Goal: Task Accomplishment & Management: Use online tool/utility

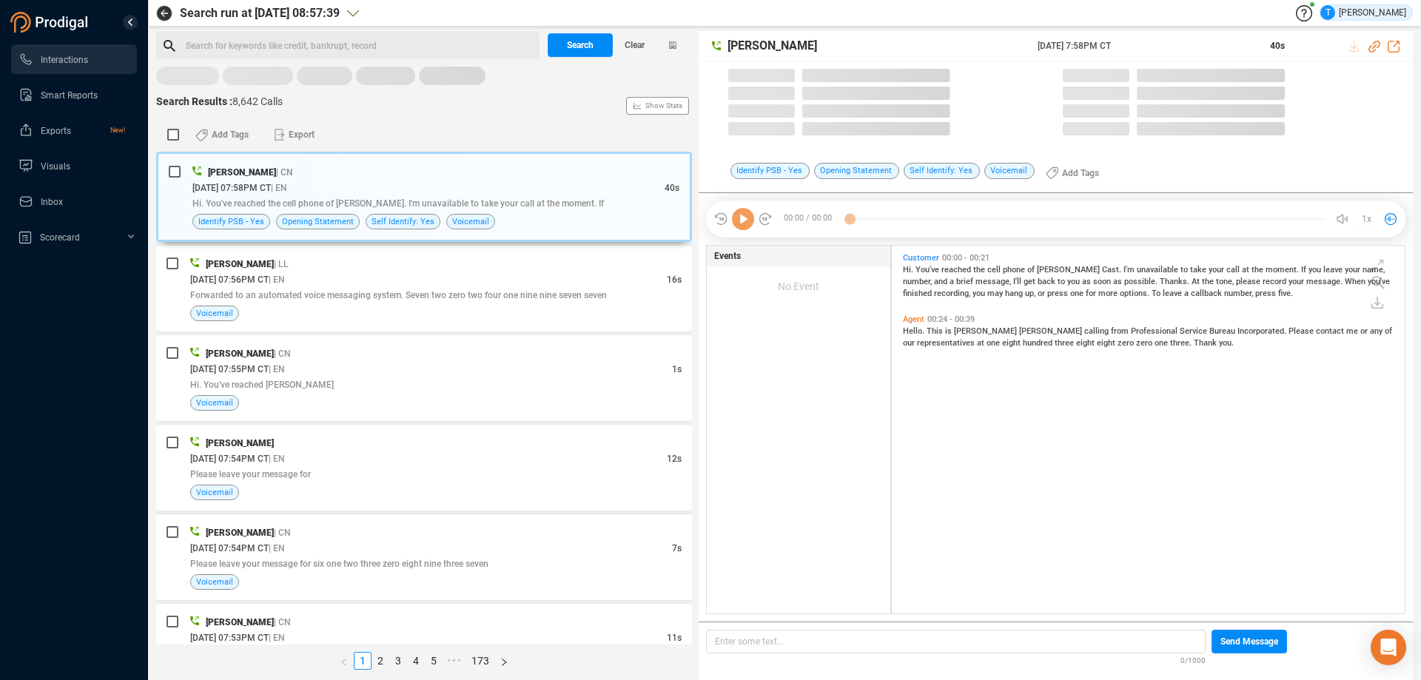
scroll to position [364, 505]
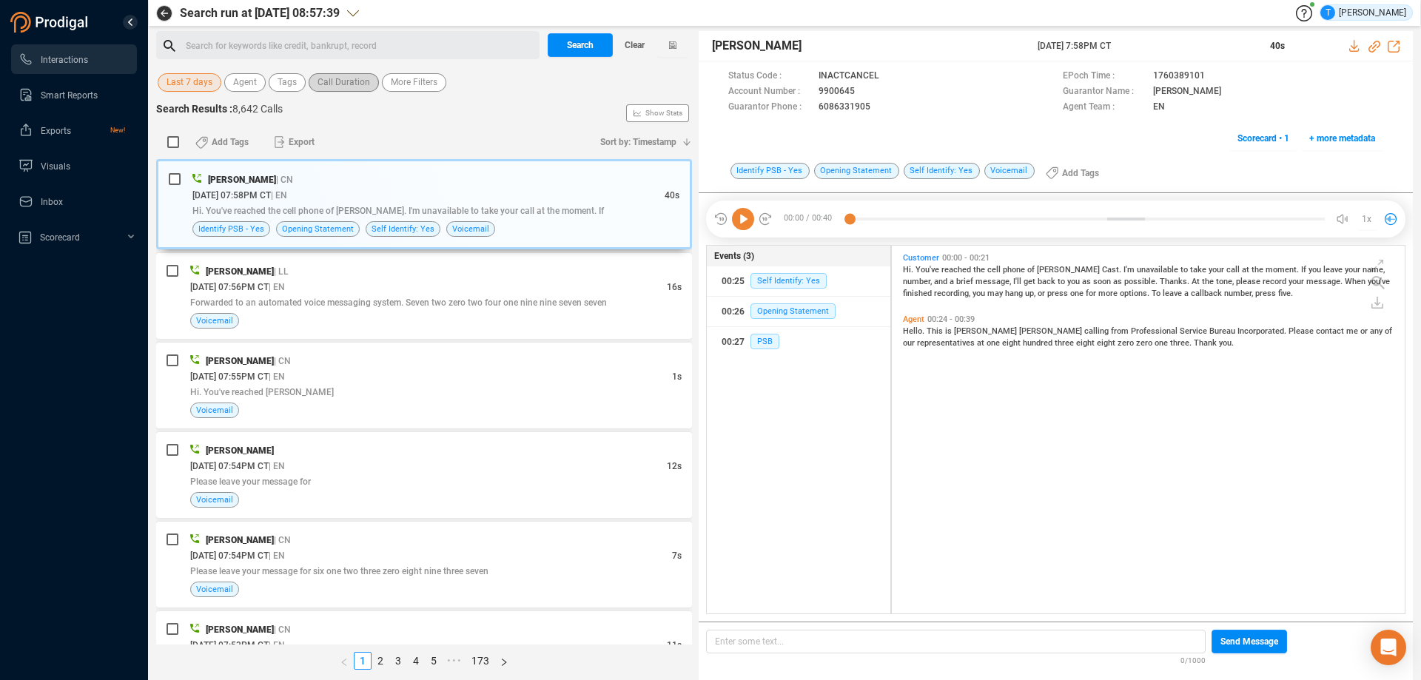
click at [326, 84] on span "Call Duration" at bounding box center [343, 82] width 53 height 18
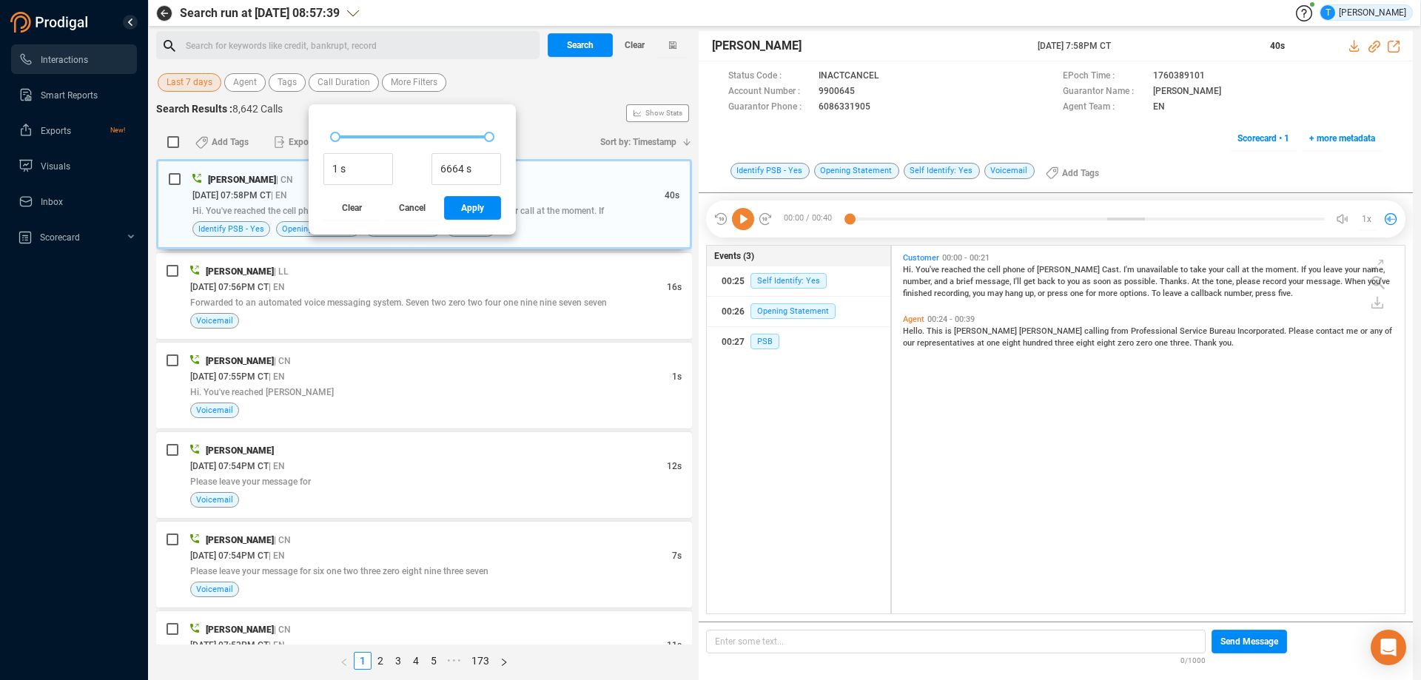
drag, startPoint x: 329, startPoint y: 133, endPoint x: 337, endPoint y: 133, distance: 8.9
click at [337, 133] on div at bounding box center [412, 137] width 178 height 33
type input "161 s"
click at [340, 132] on div at bounding box center [339, 137] width 10 height 10
click at [465, 206] on span "Apply" at bounding box center [472, 208] width 23 height 24
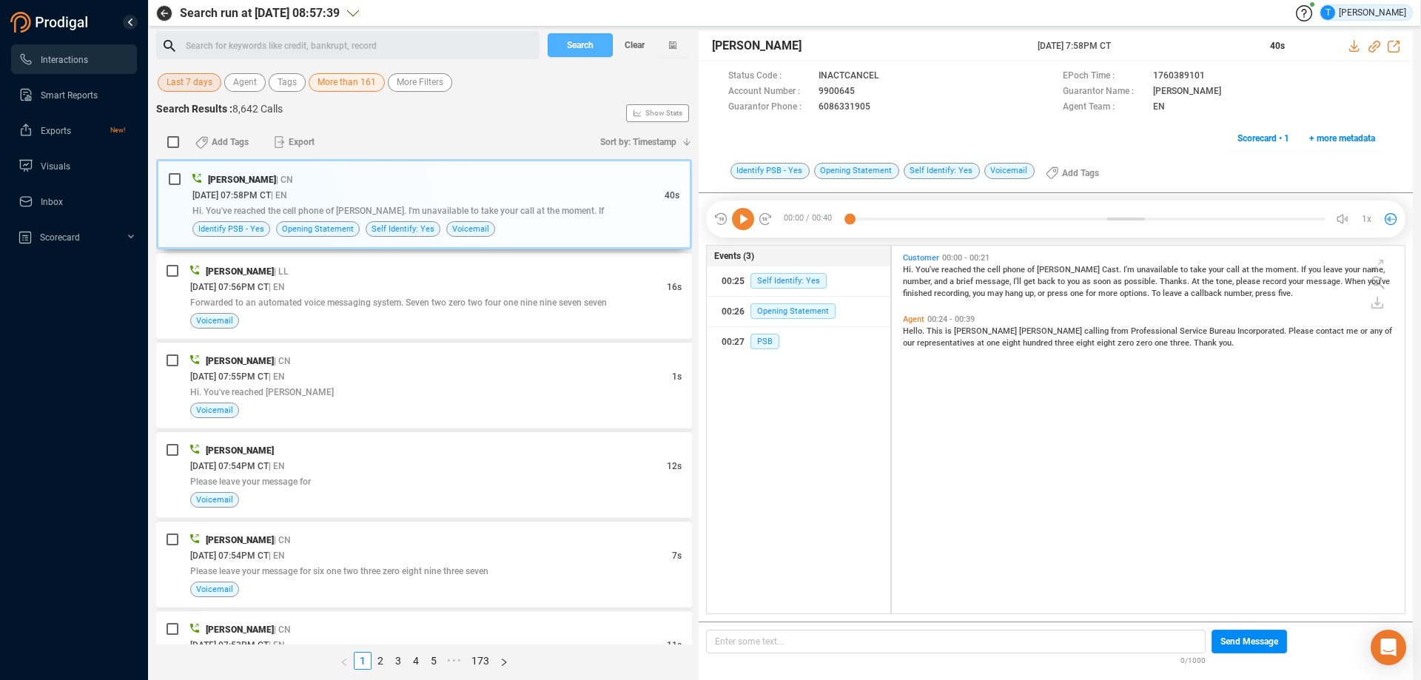
click at [574, 48] on span "Search" at bounding box center [580, 45] width 27 height 24
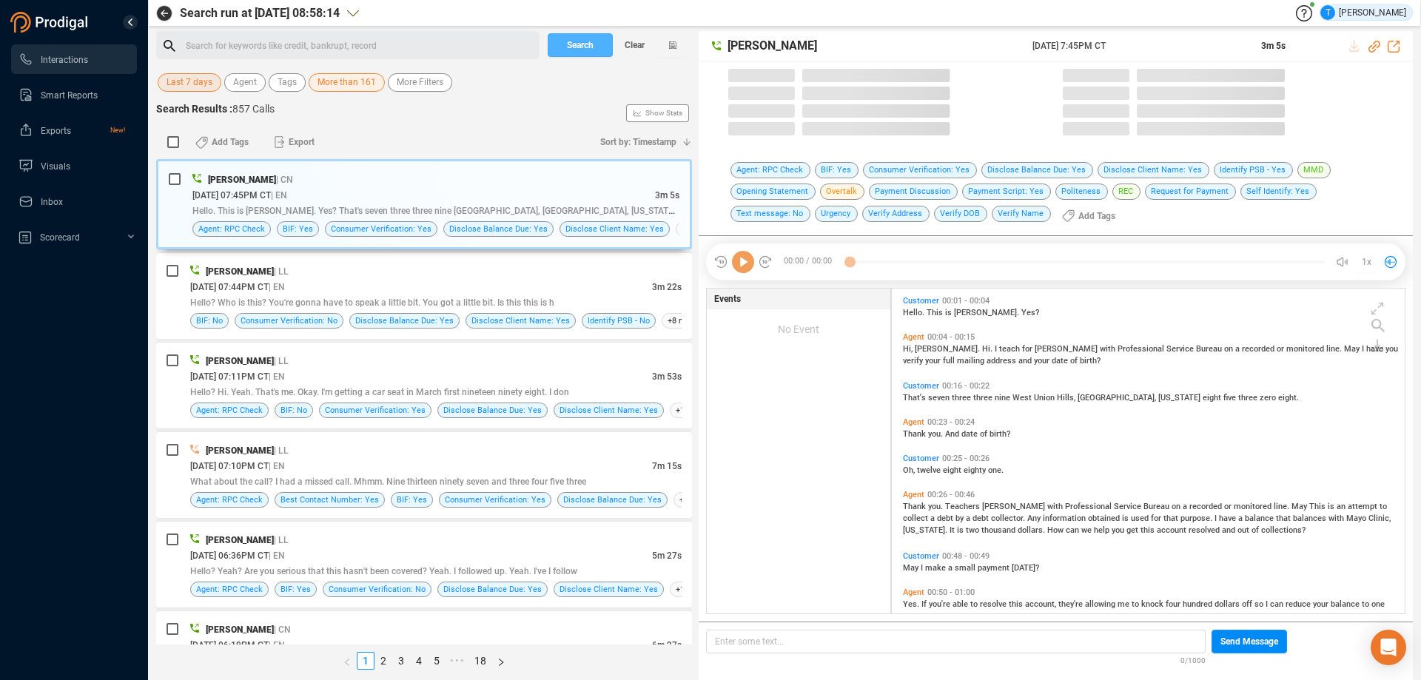
scroll to position [321, 505]
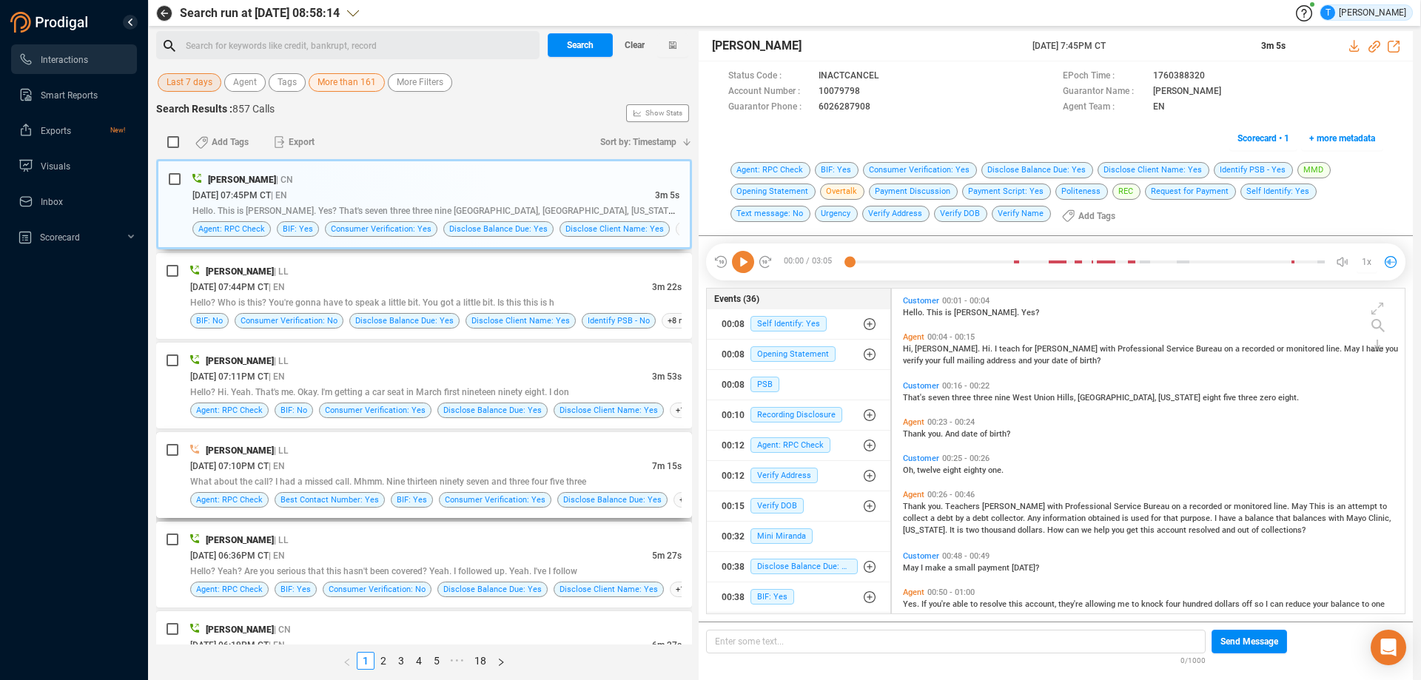
click at [593, 451] on div "[PERSON_NAME] | LL" at bounding box center [435, 451] width 491 height 16
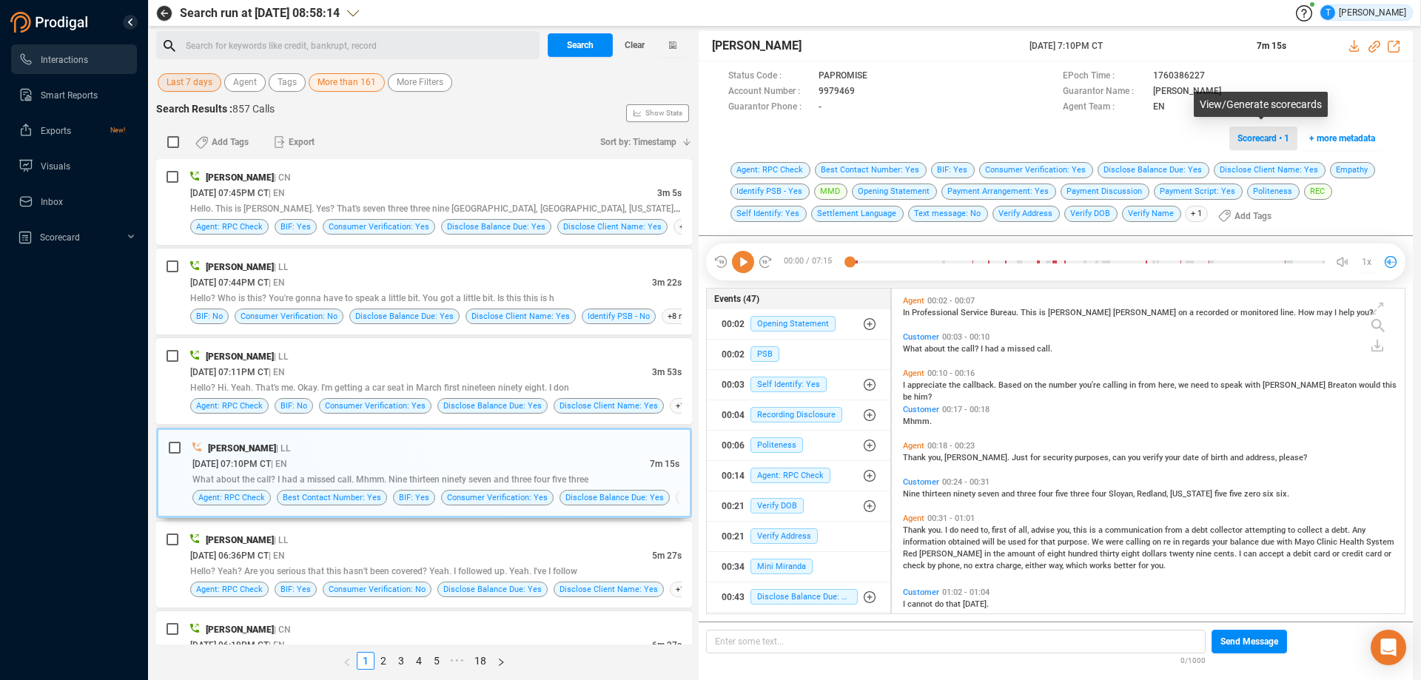
click at [1263, 141] on span "Scorecard • 1" at bounding box center [1263, 139] width 52 height 24
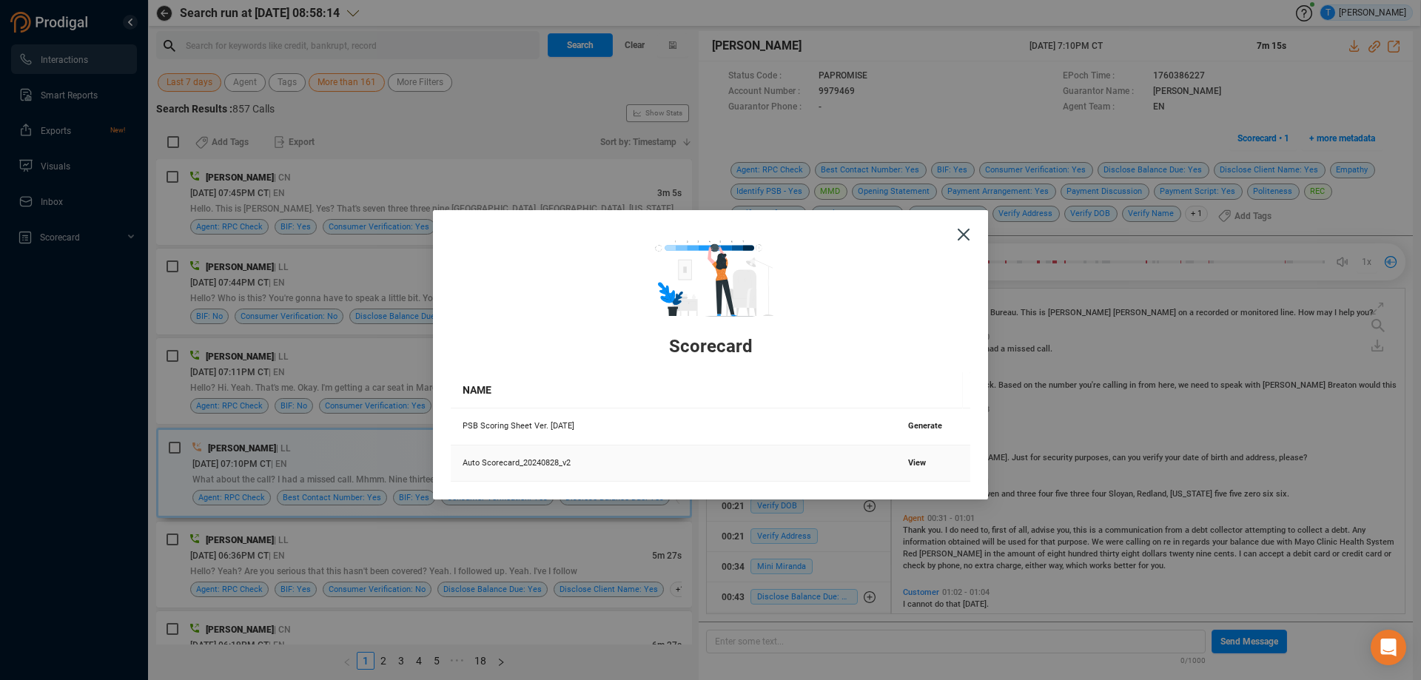
click at [908, 461] on span "View" at bounding box center [917, 463] width 18 height 10
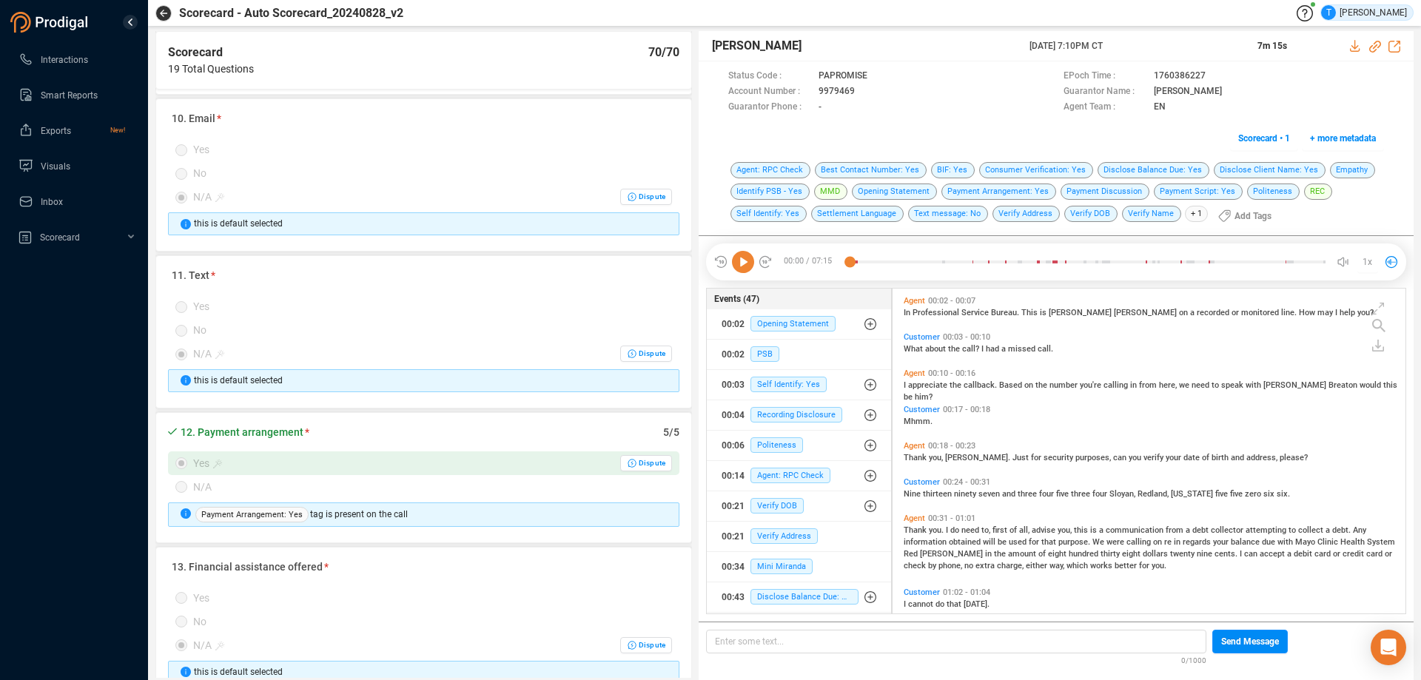
scroll to position [1480, 0]
click at [164, 12] on icon "button" at bounding box center [163, 13] width 7 height 7
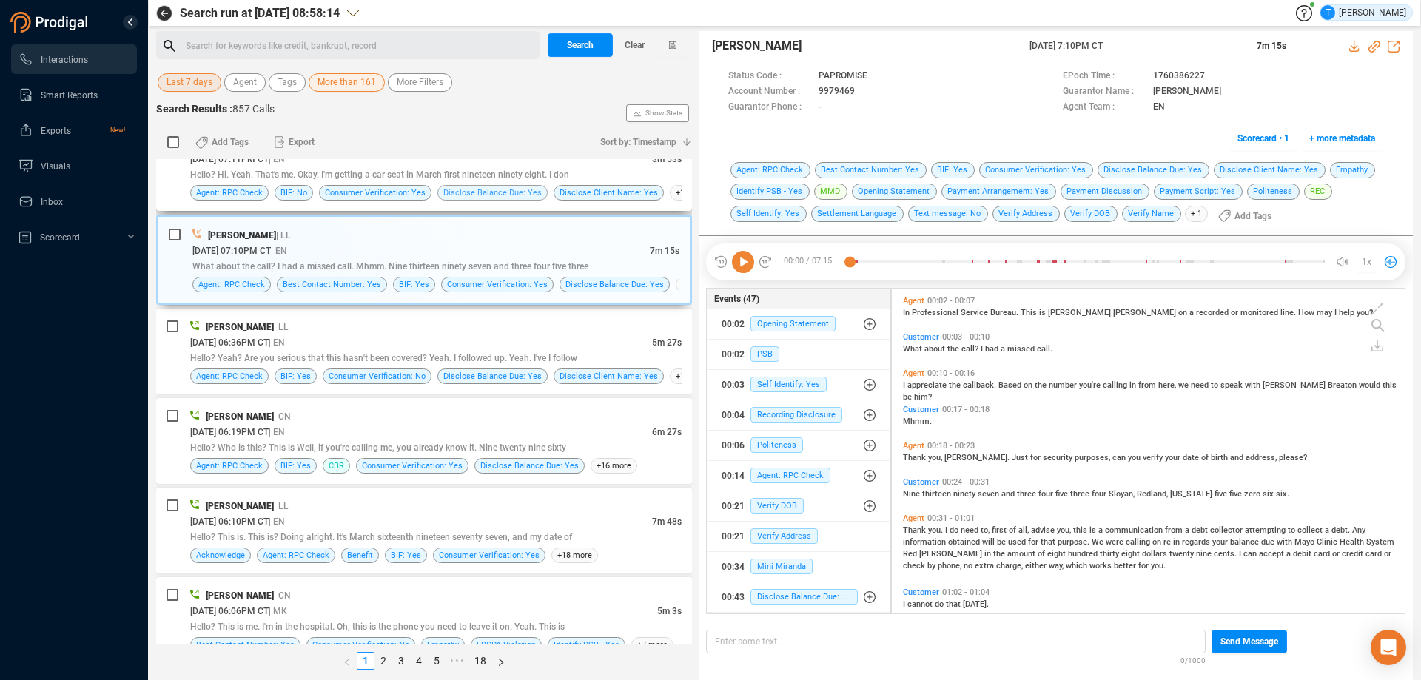
scroll to position [222, 0]
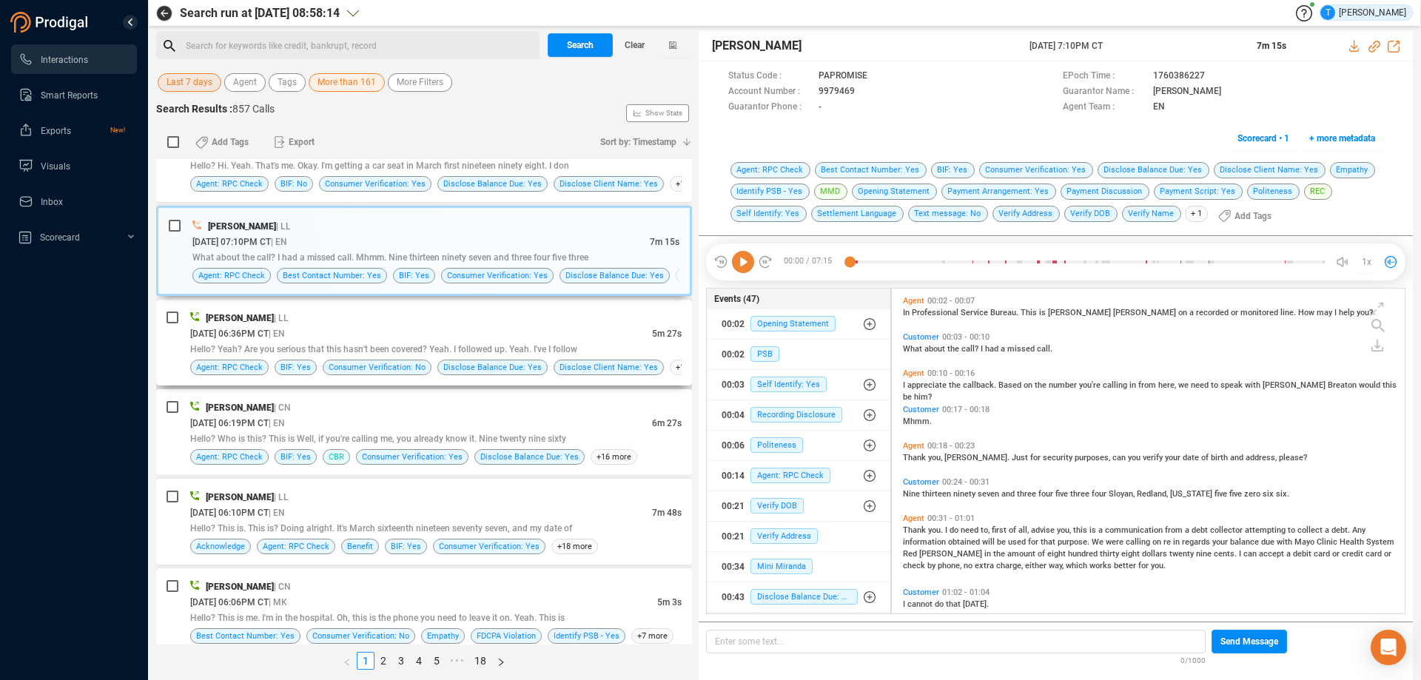
click at [491, 344] on span "Hello? Yeah? Are you serious that this hasn't been covered? Yeah. I followed up…" at bounding box center [383, 349] width 387 height 10
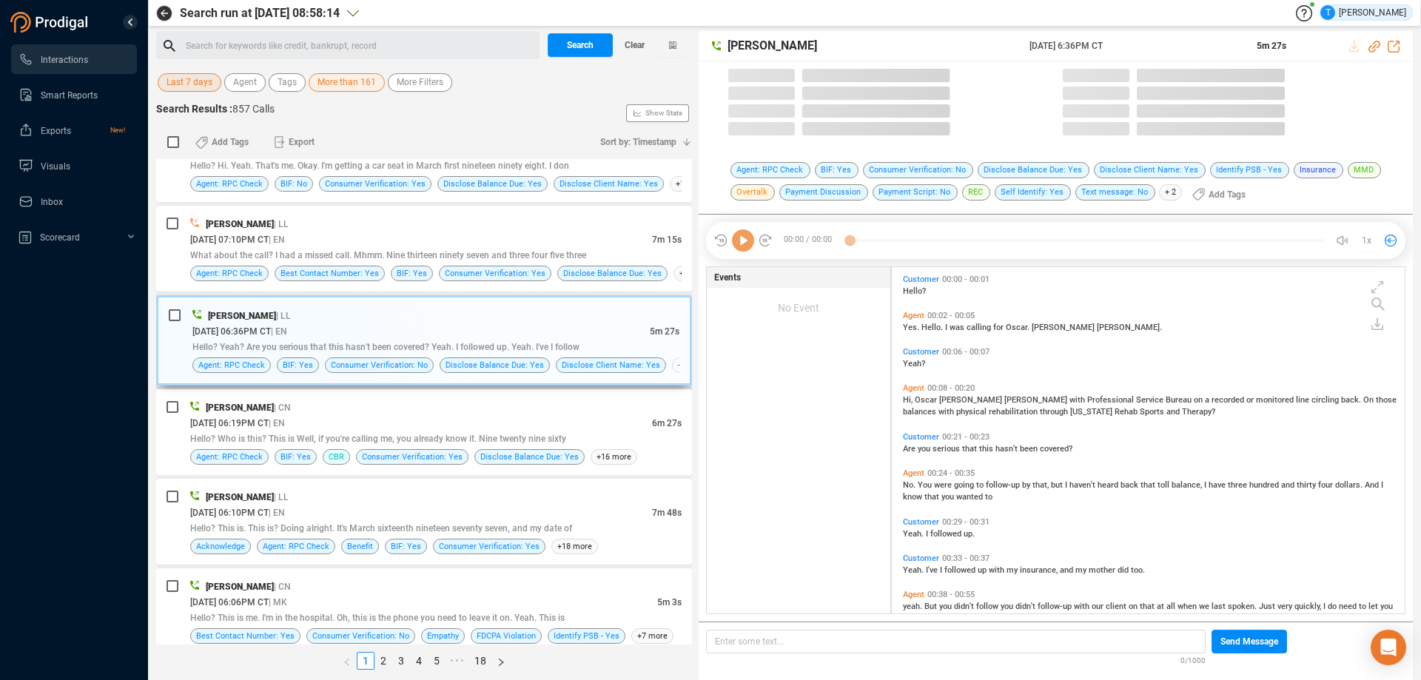
scroll to position [343, 505]
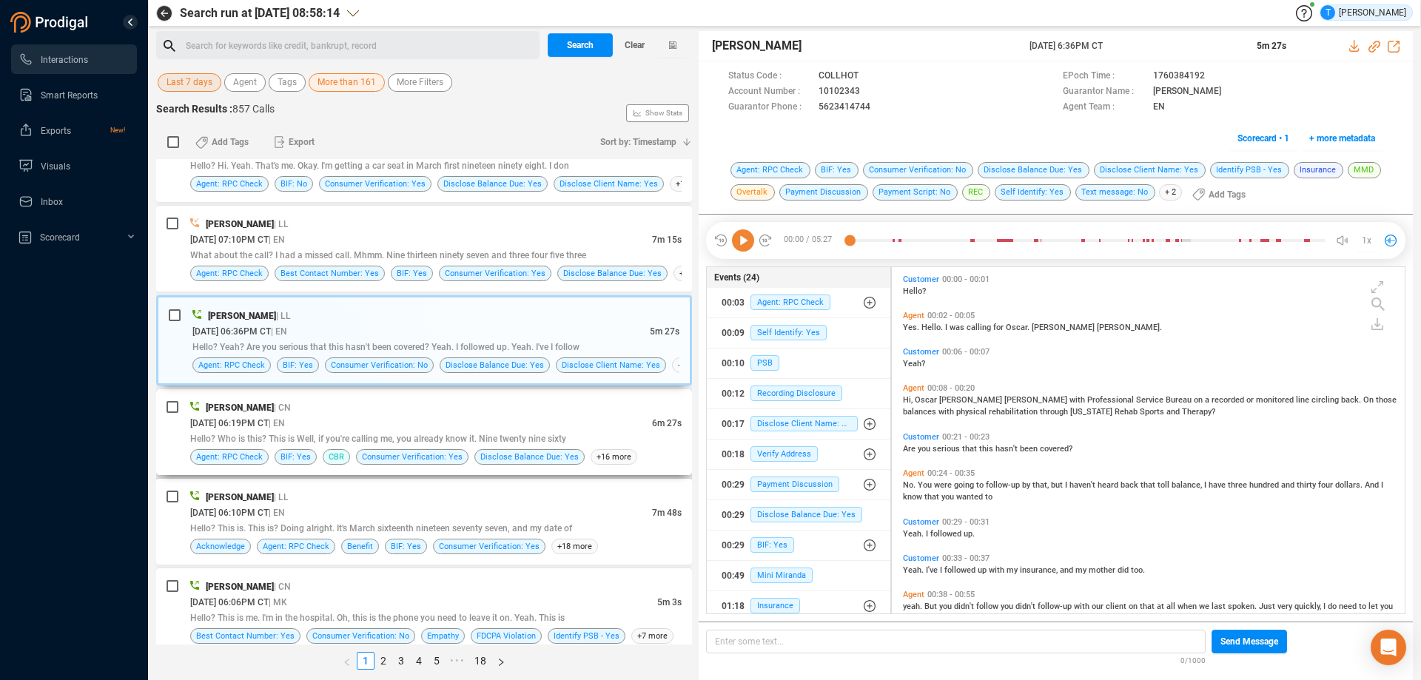
click at [511, 416] on div "[DATE] 06:19PM CT | EN" at bounding box center [421, 423] width 462 height 16
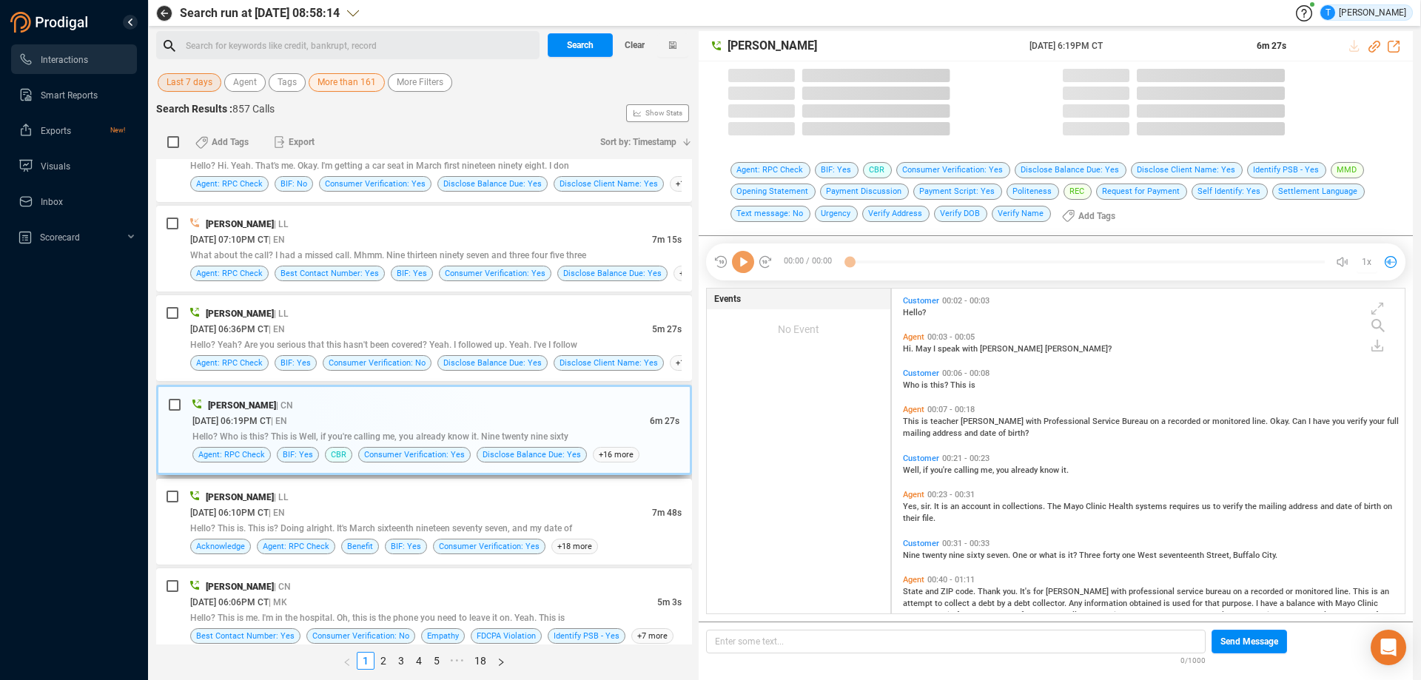
scroll to position [321, 505]
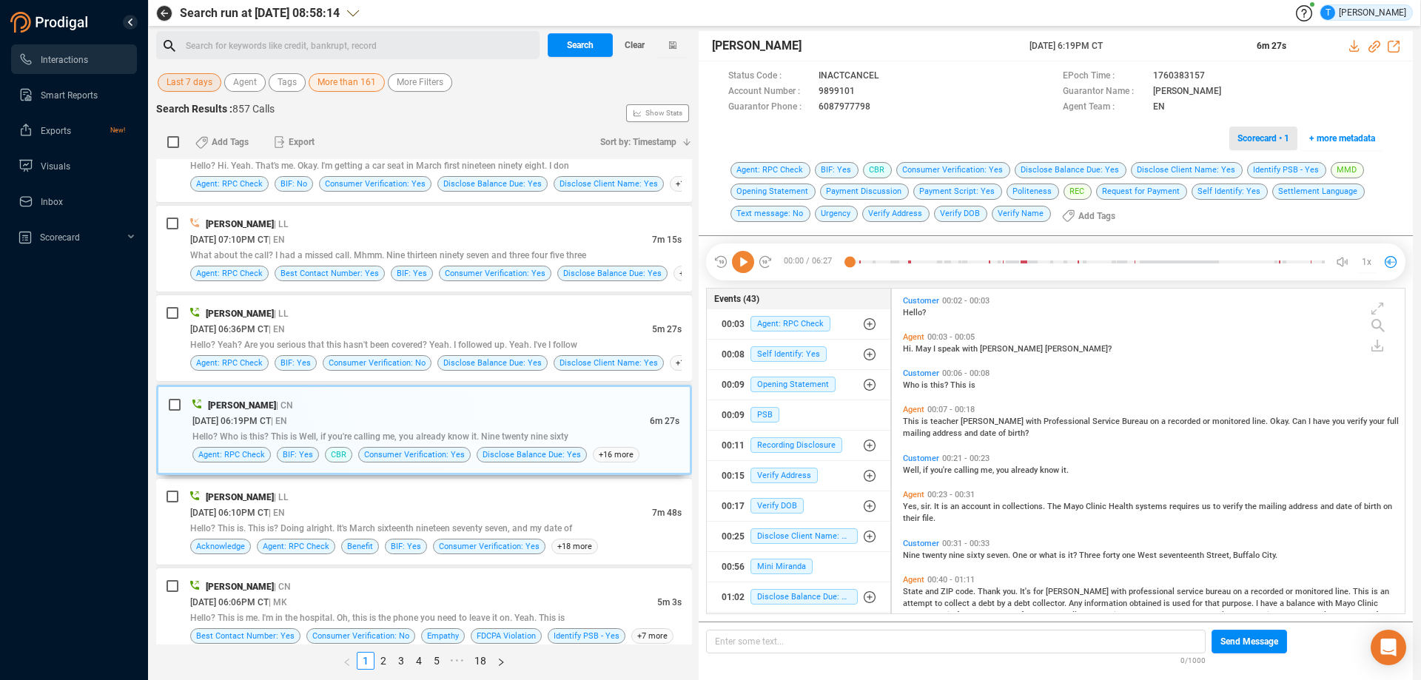
click at [1268, 138] on span "Scorecard • 1" at bounding box center [1263, 139] width 52 height 24
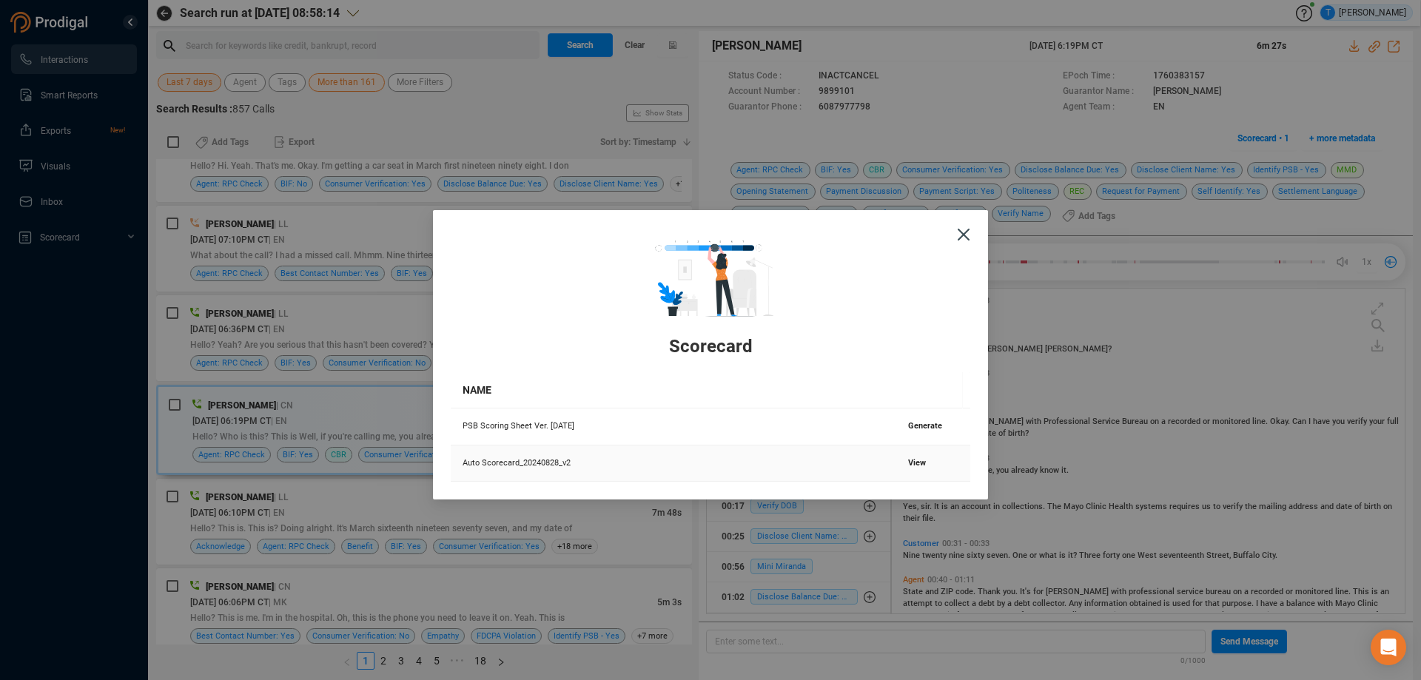
click at [912, 460] on span "View" at bounding box center [917, 463] width 18 height 10
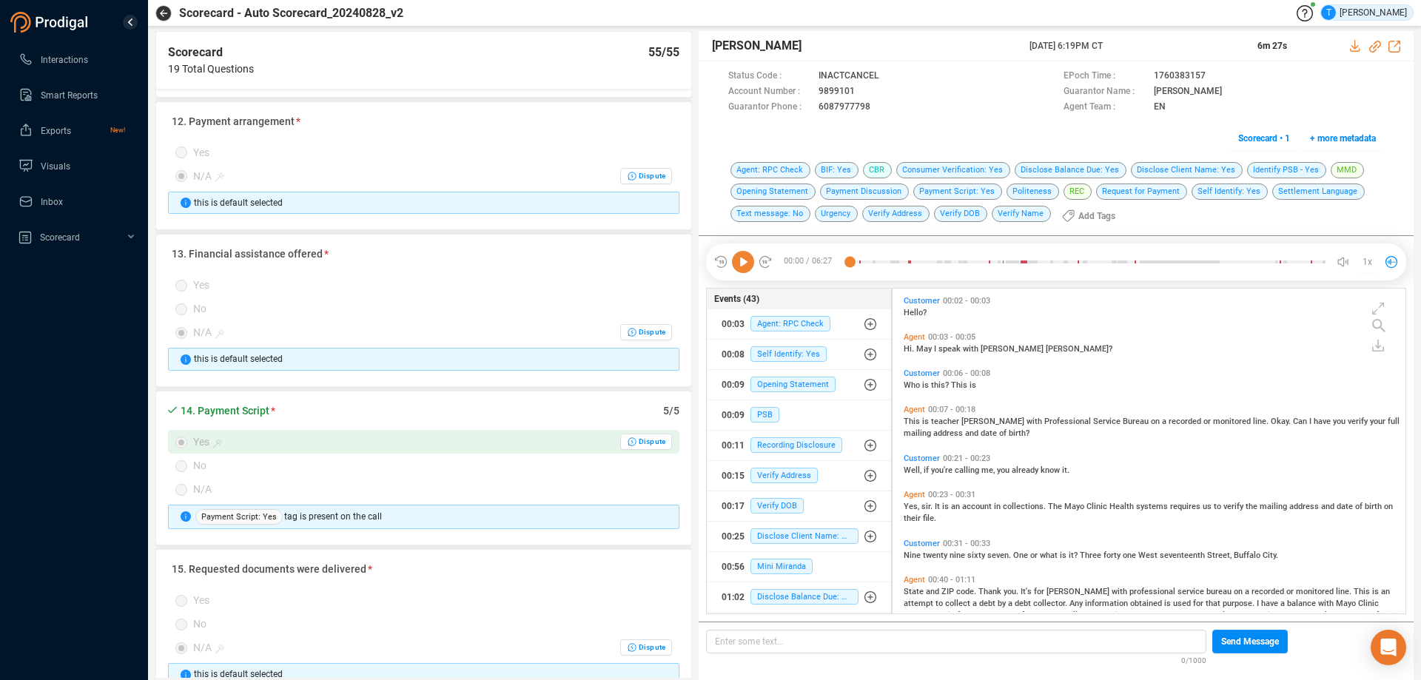
scroll to position [1776, 0]
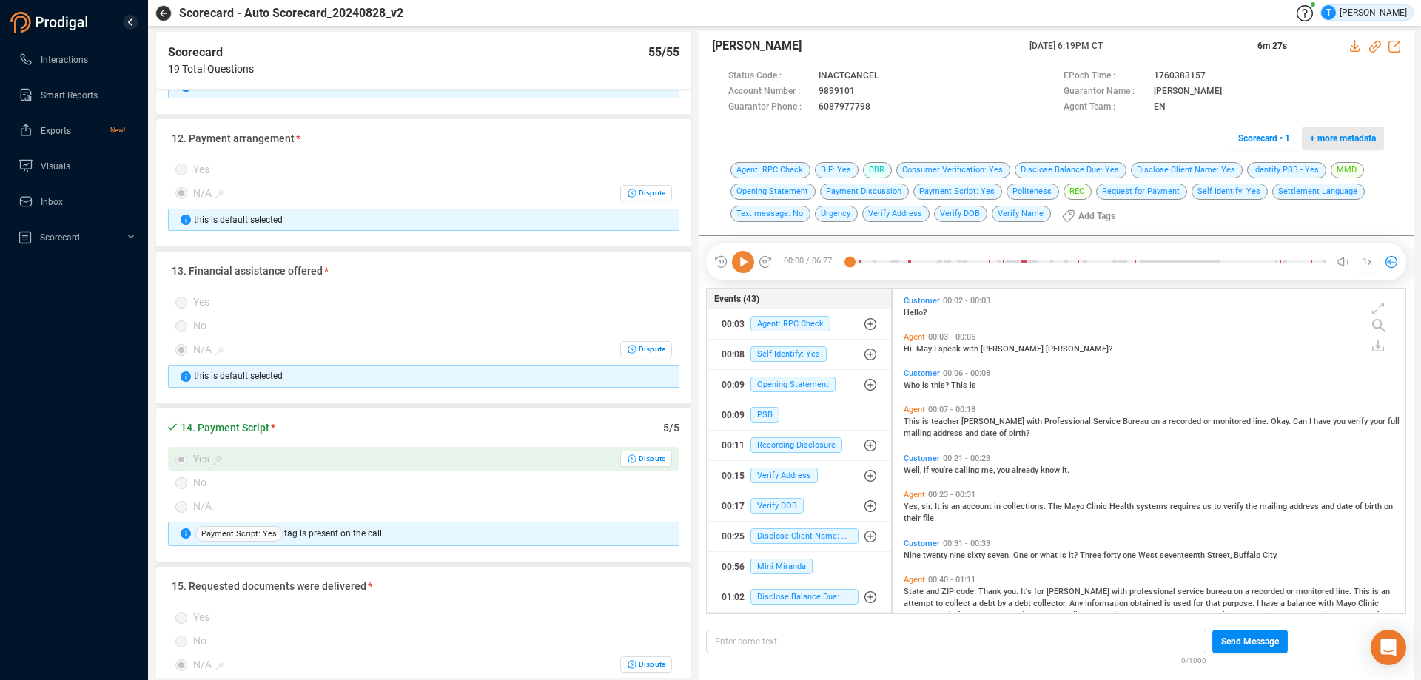
click at [1342, 141] on span "+ more metadata" at bounding box center [1343, 139] width 66 height 24
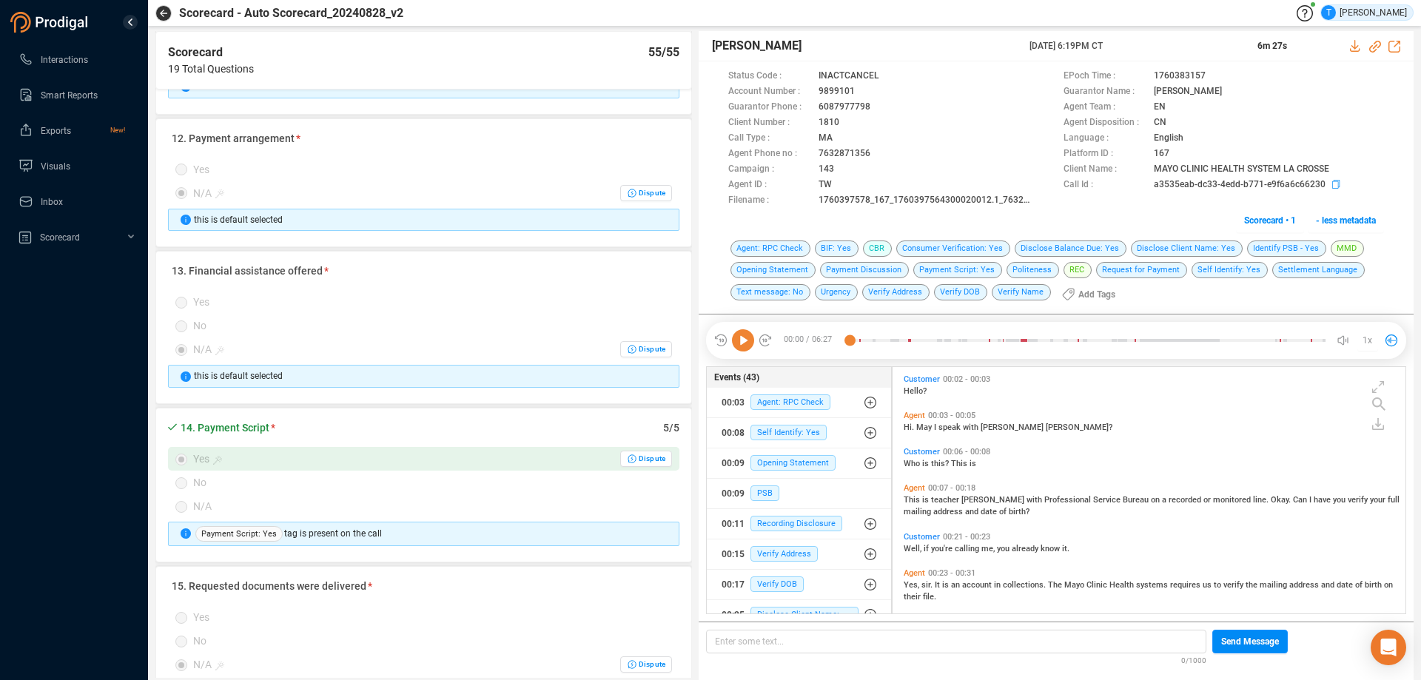
click at [1335, 187] on icon at bounding box center [1335, 184] width 7 height 9
click at [164, 12] on icon "button" at bounding box center [163, 13] width 7 height 7
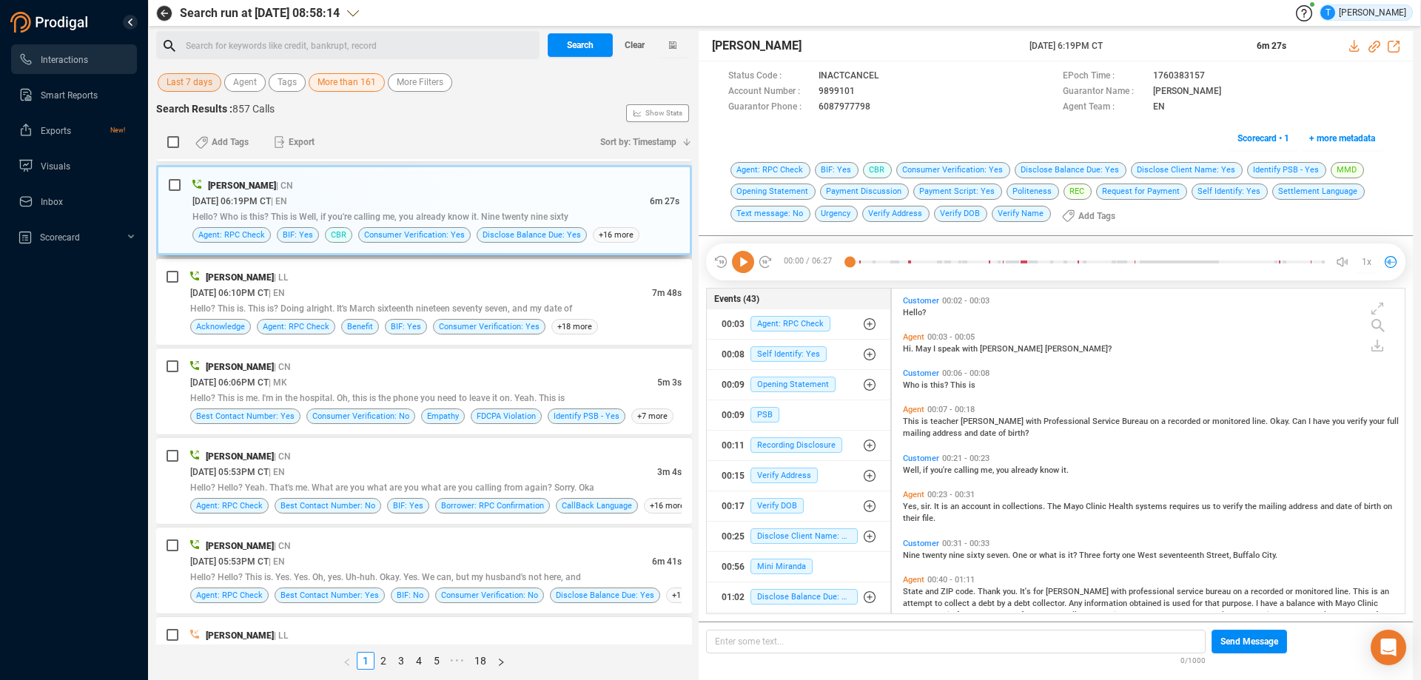
scroll to position [444, 0]
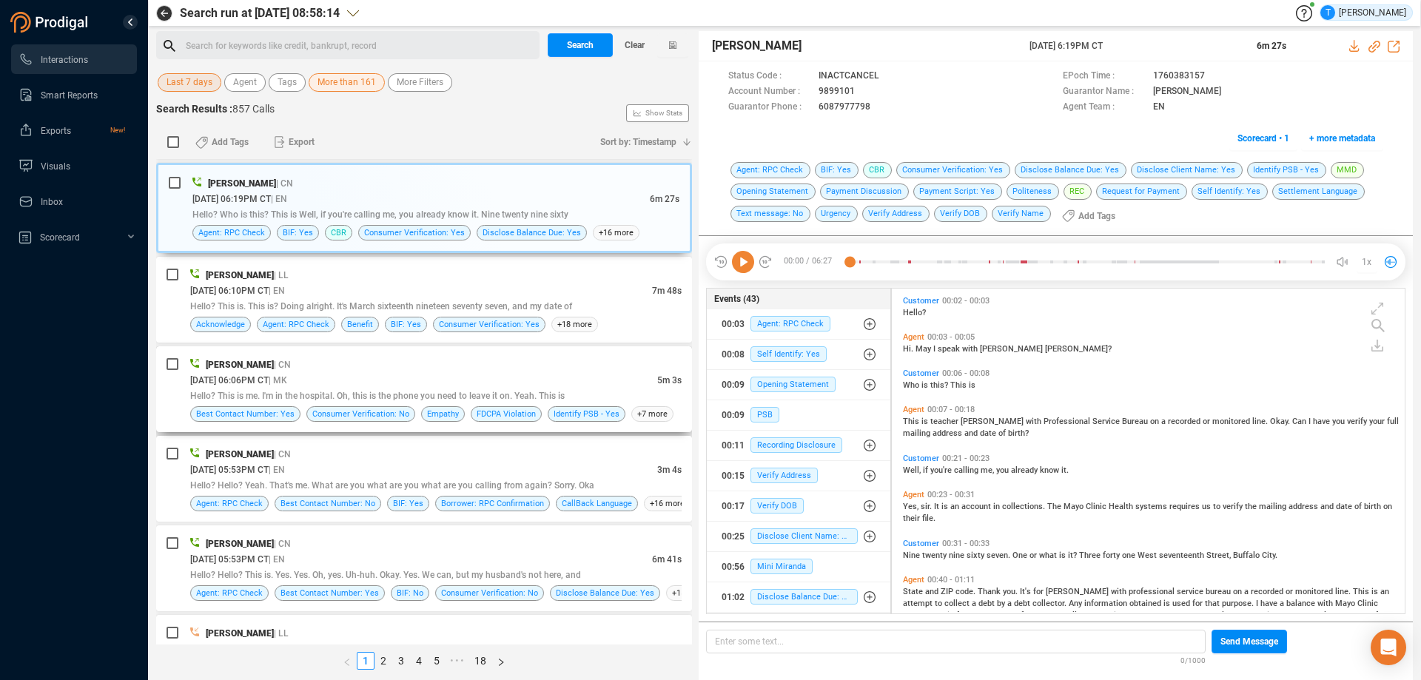
click at [523, 389] on div "Hello? This is me. I'm in the hospital. Oh, this is the phone you need to leave…" at bounding box center [435, 396] width 491 height 16
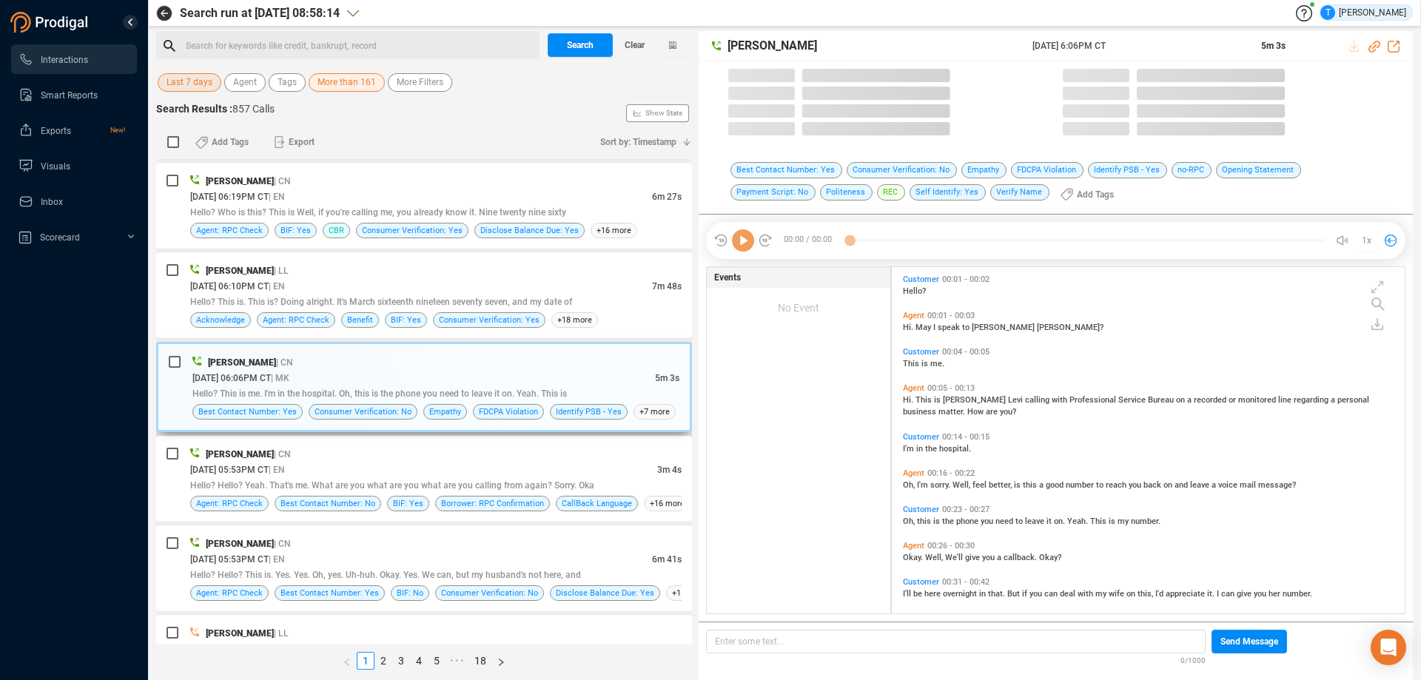
scroll to position [343, 505]
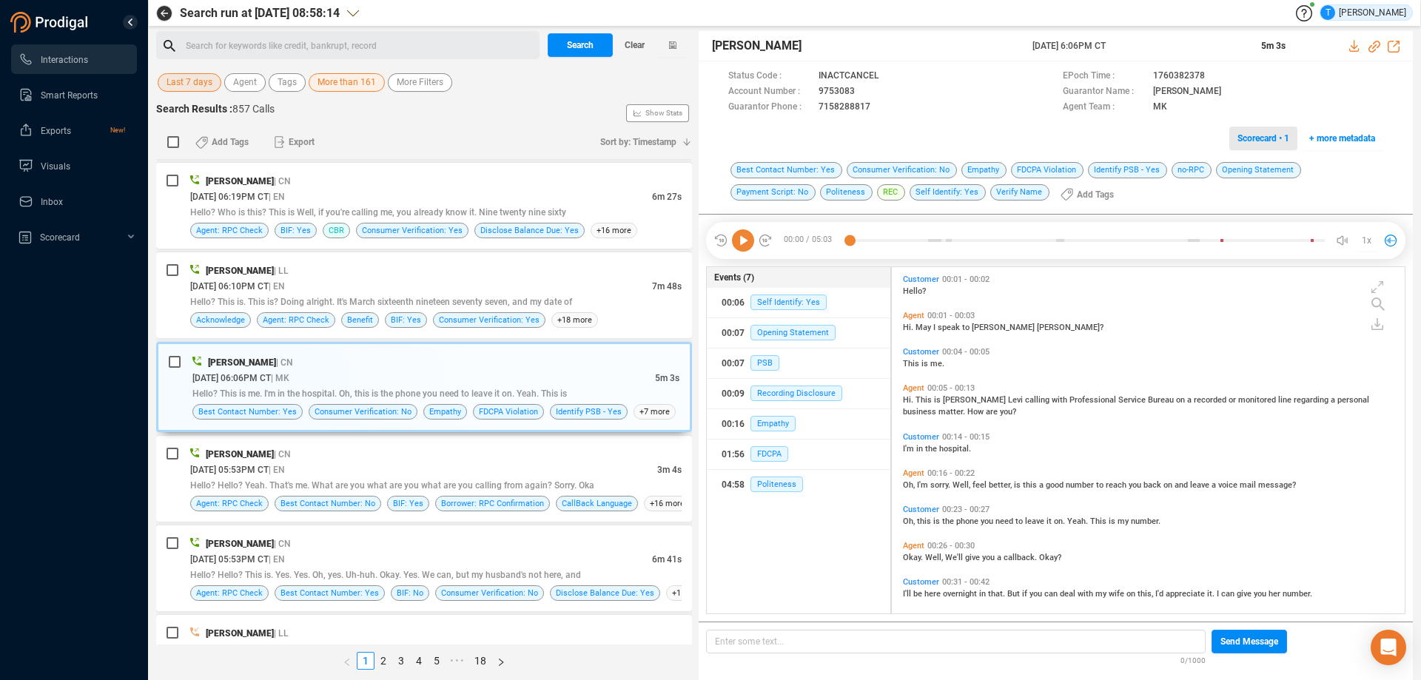
click at [1265, 141] on span "Scorecard • 1" at bounding box center [1263, 139] width 52 height 24
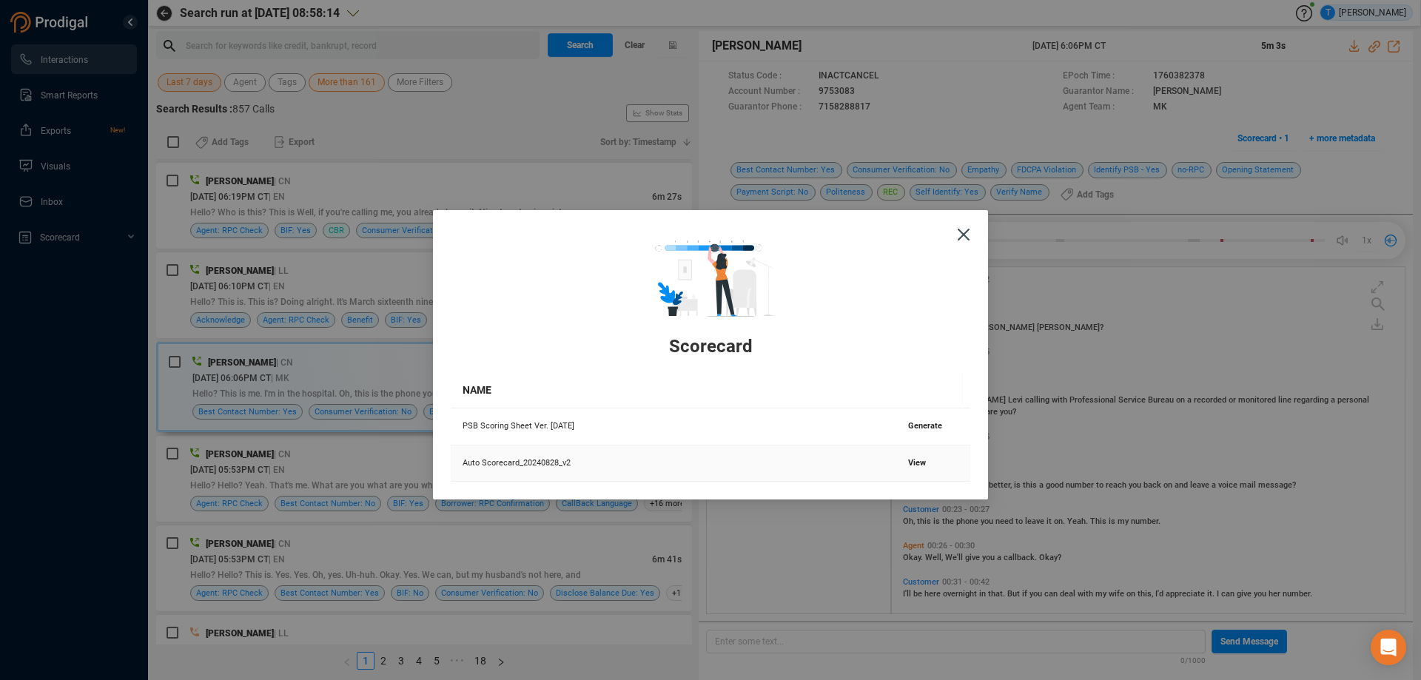
click at [912, 462] on span "View" at bounding box center [917, 463] width 18 height 10
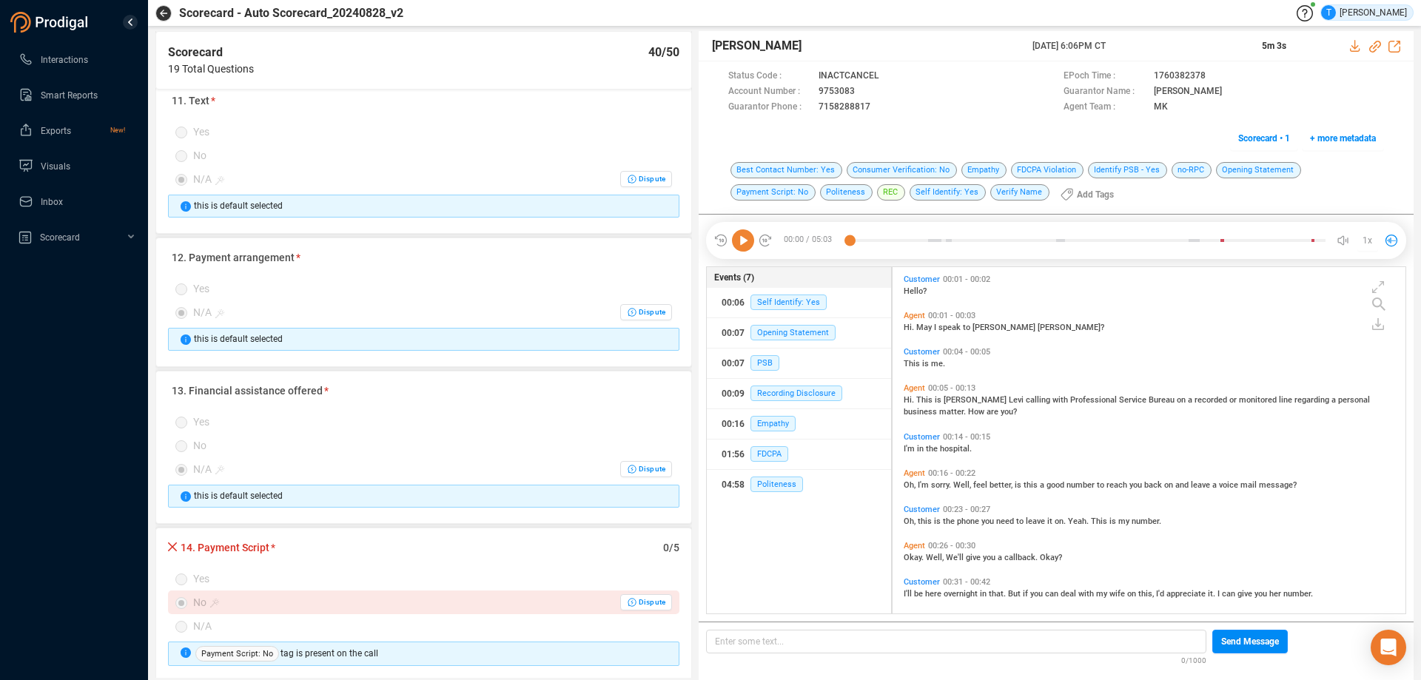
scroll to position [1702, 0]
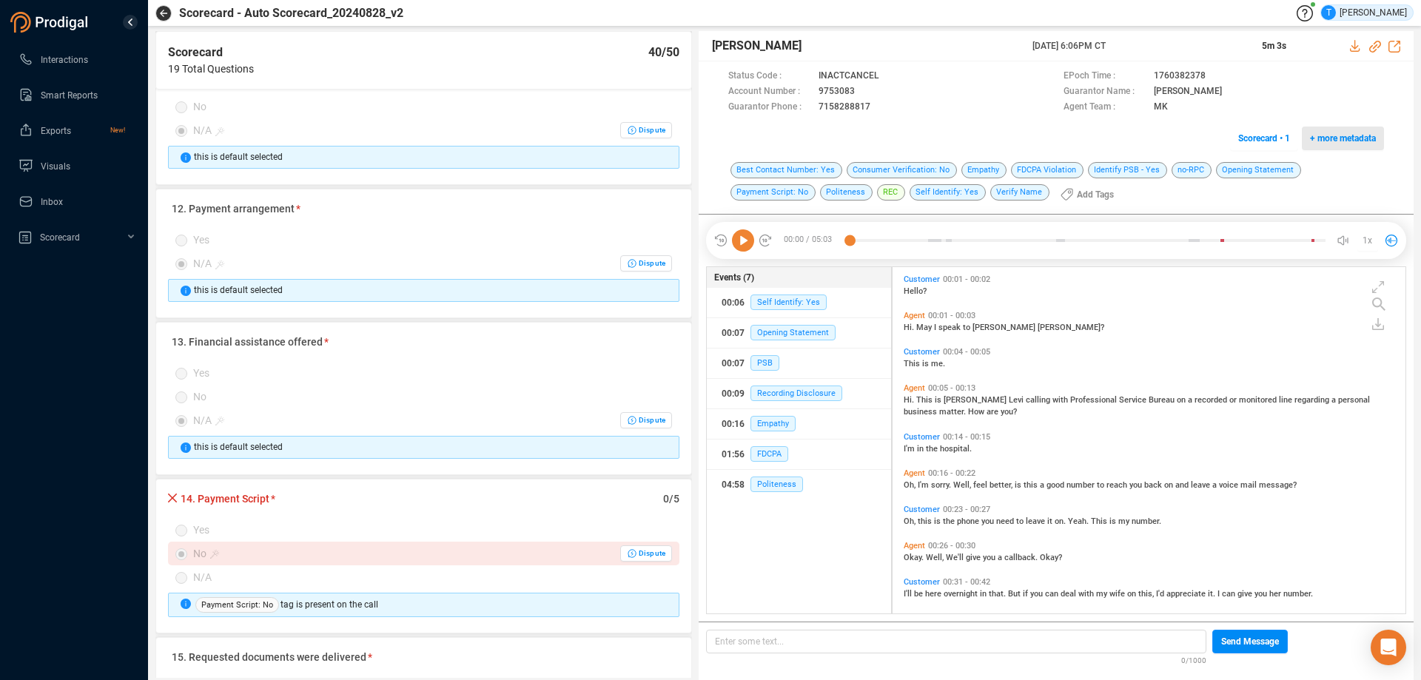
click at [1354, 136] on span "+ more metadata" at bounding box center [1343, 139] width 66 height 24
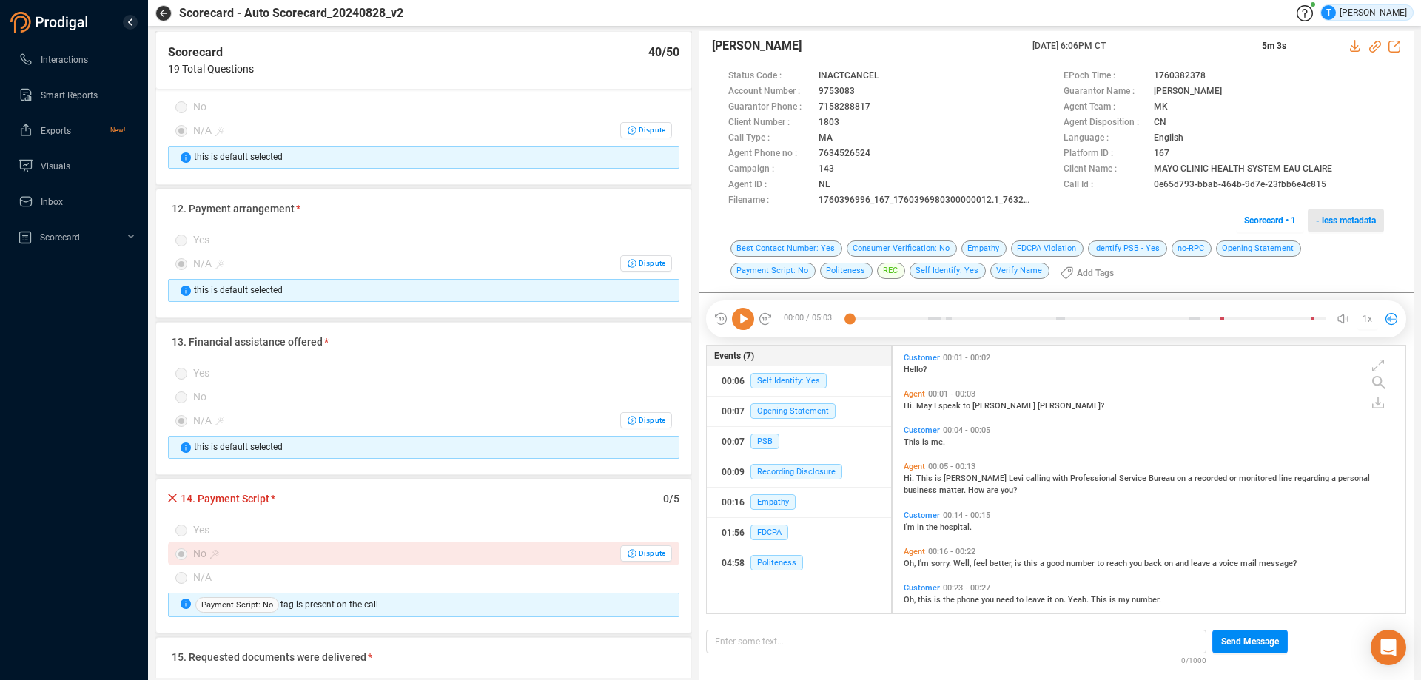
scroll to position [264, 505]
click at [1334, 183] on icon at bounding box center [1339, 186] width 12 height 12
click at [863, 87] on icon at bounding box center [867, 93] width 12 height 12
click at [161, 14] on icon "button" at bounding box center [163, 13] width 7 height 7
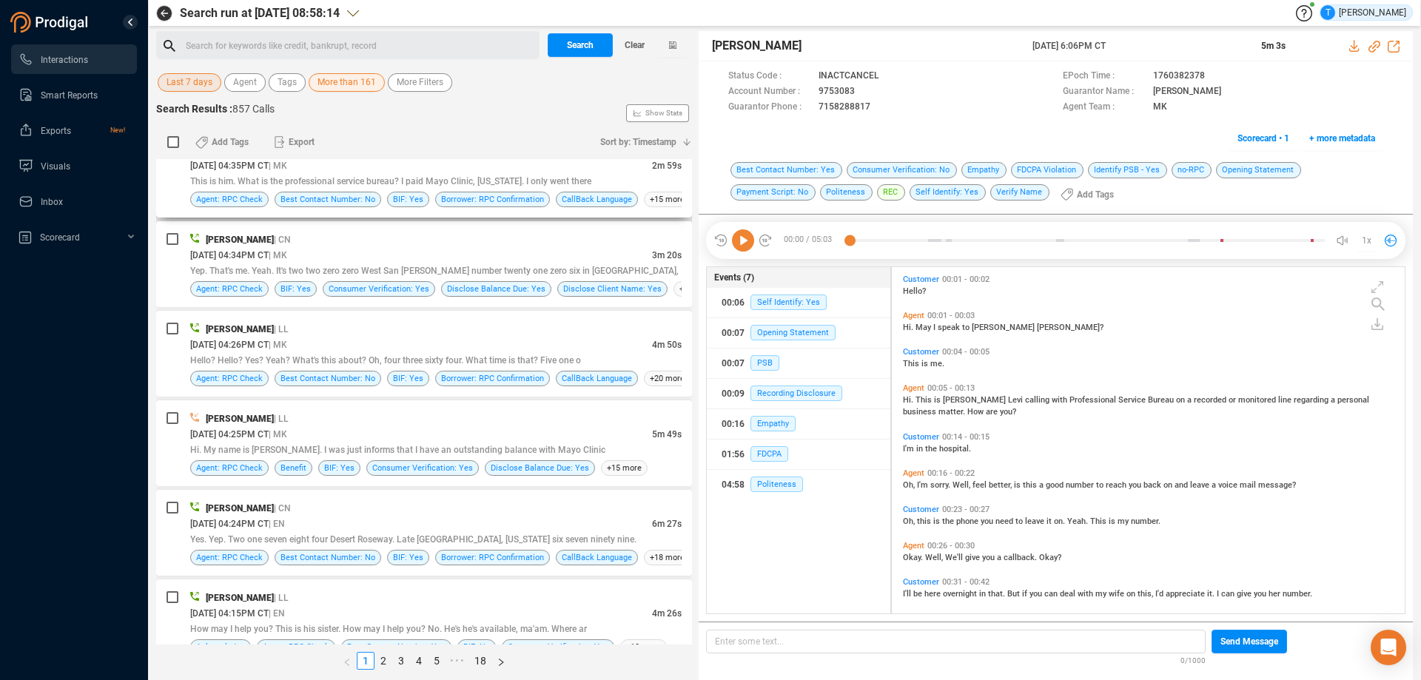
scroll to position [2368, 0]
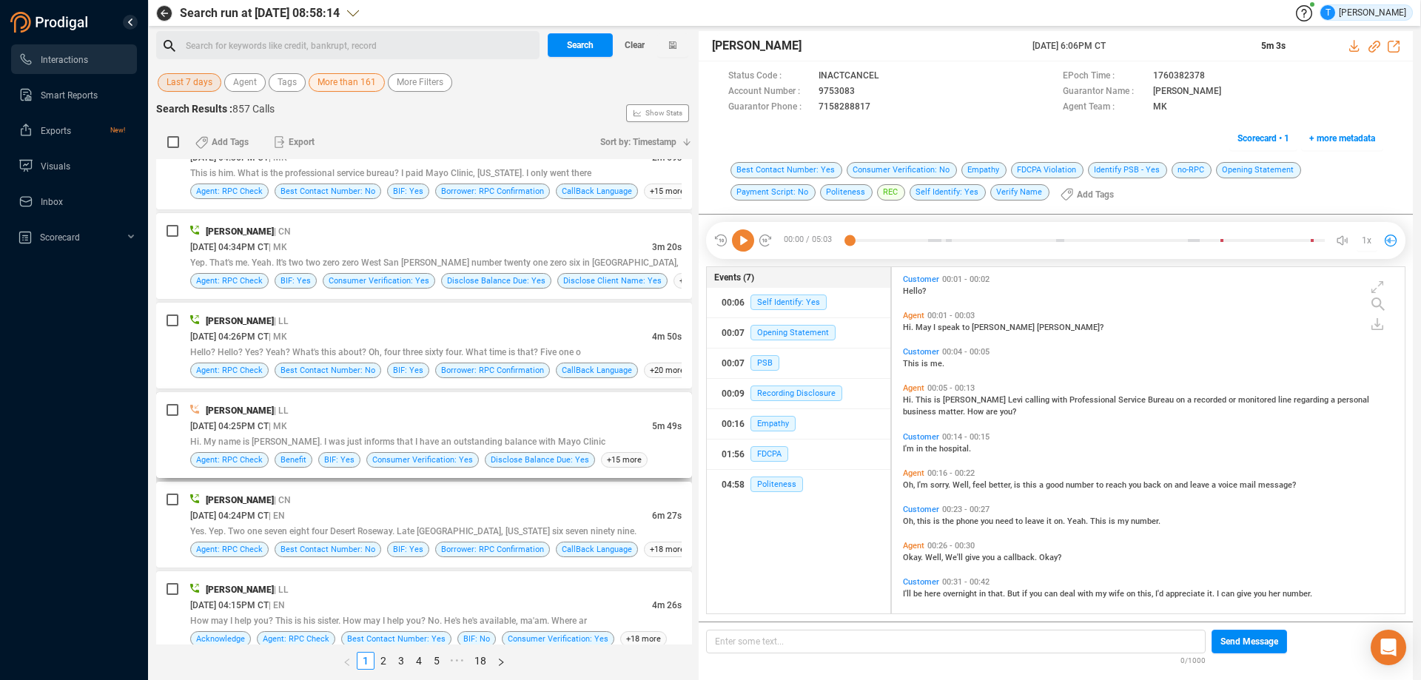
click at [489, 429] on div "[DATE] 04:25PM CT | MK" at bounding box center [421, 426] width 462 height 16
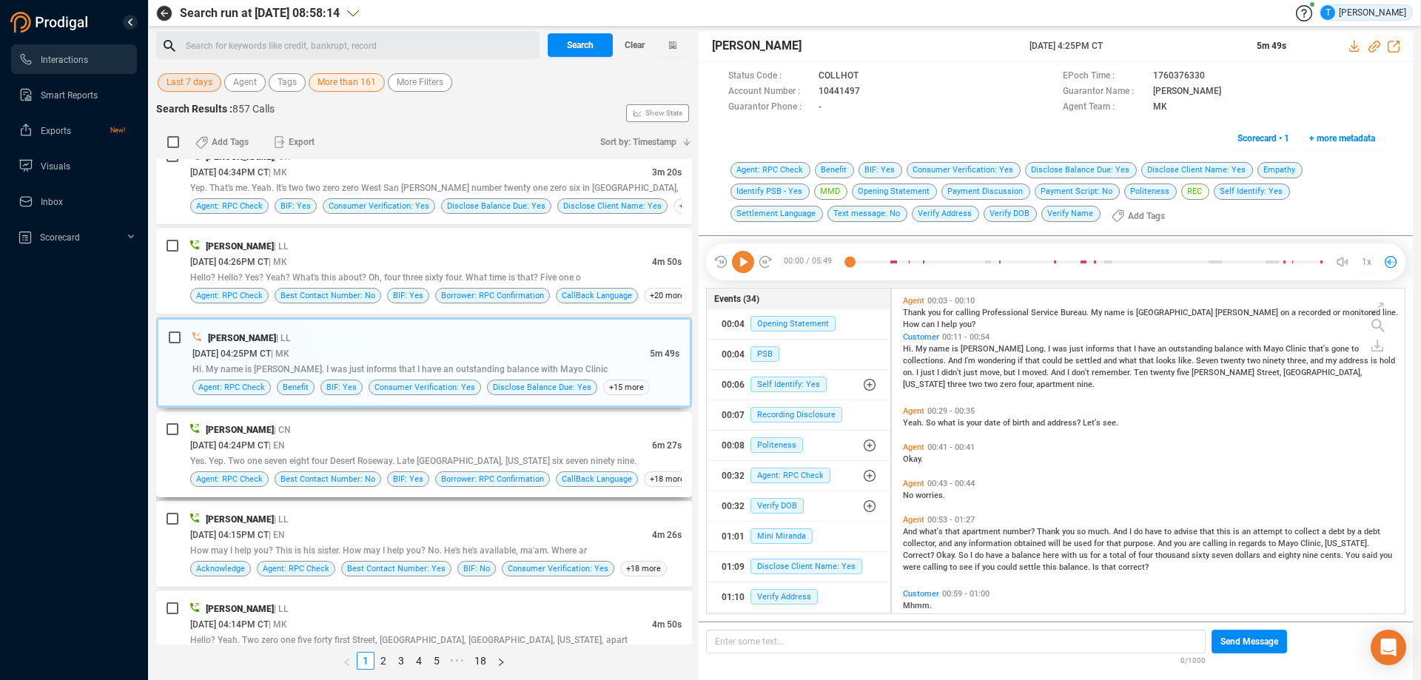
scroll to position [2511, 0]
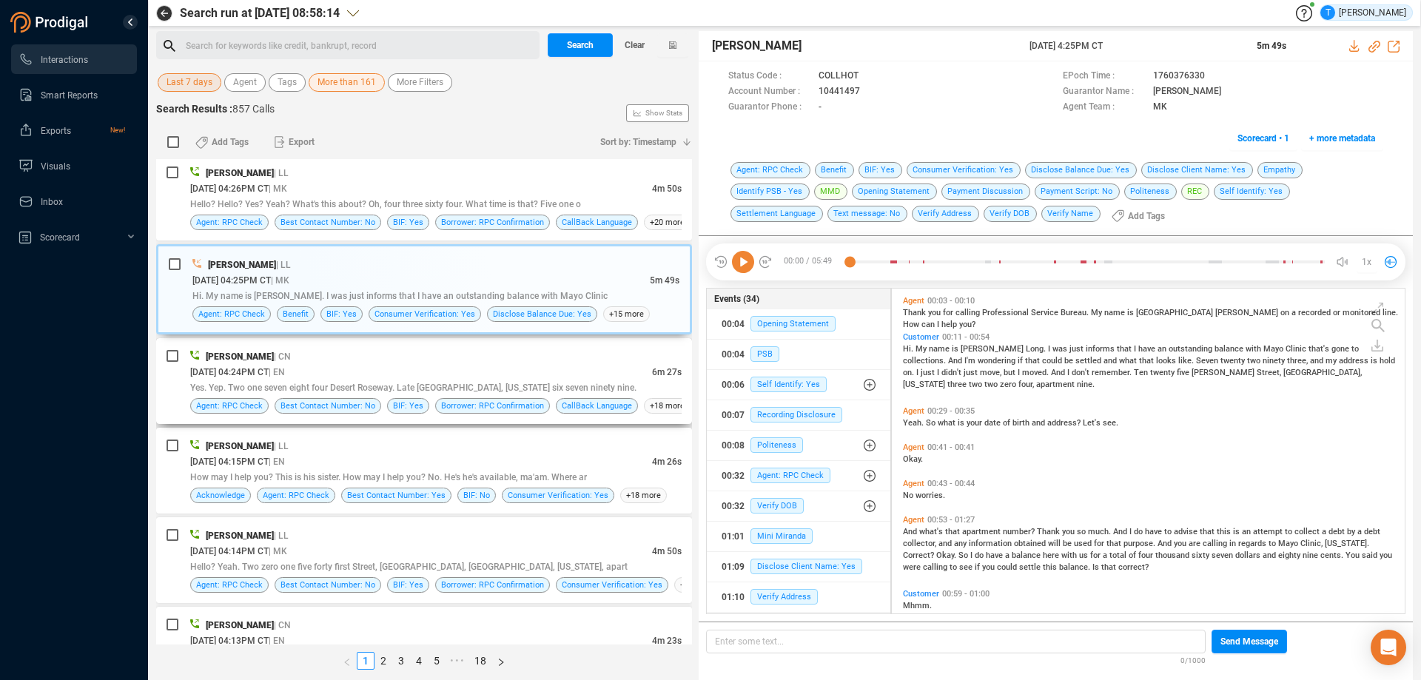
click at [597, 372] on div "[DATE] 04:24PM CT | EN" at bounding box center [421, 372] width 462 height 16
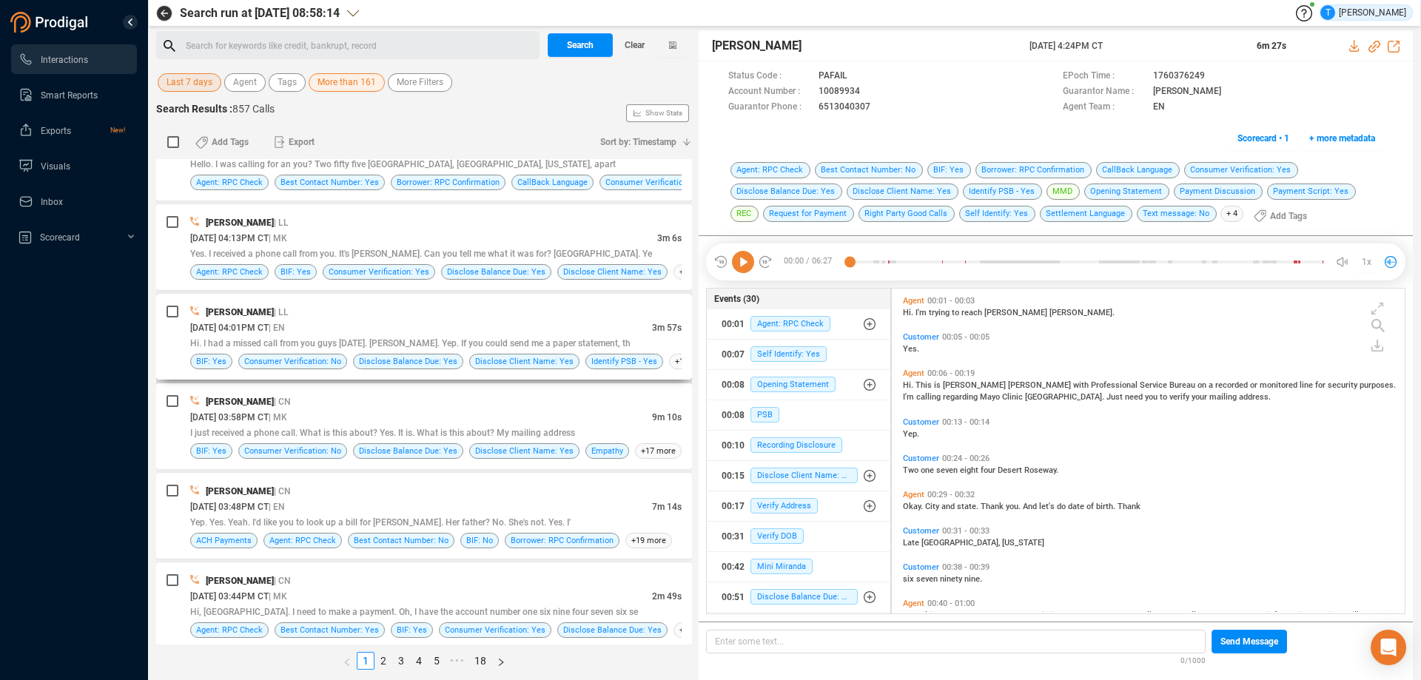
scroll to position [3029, 0]
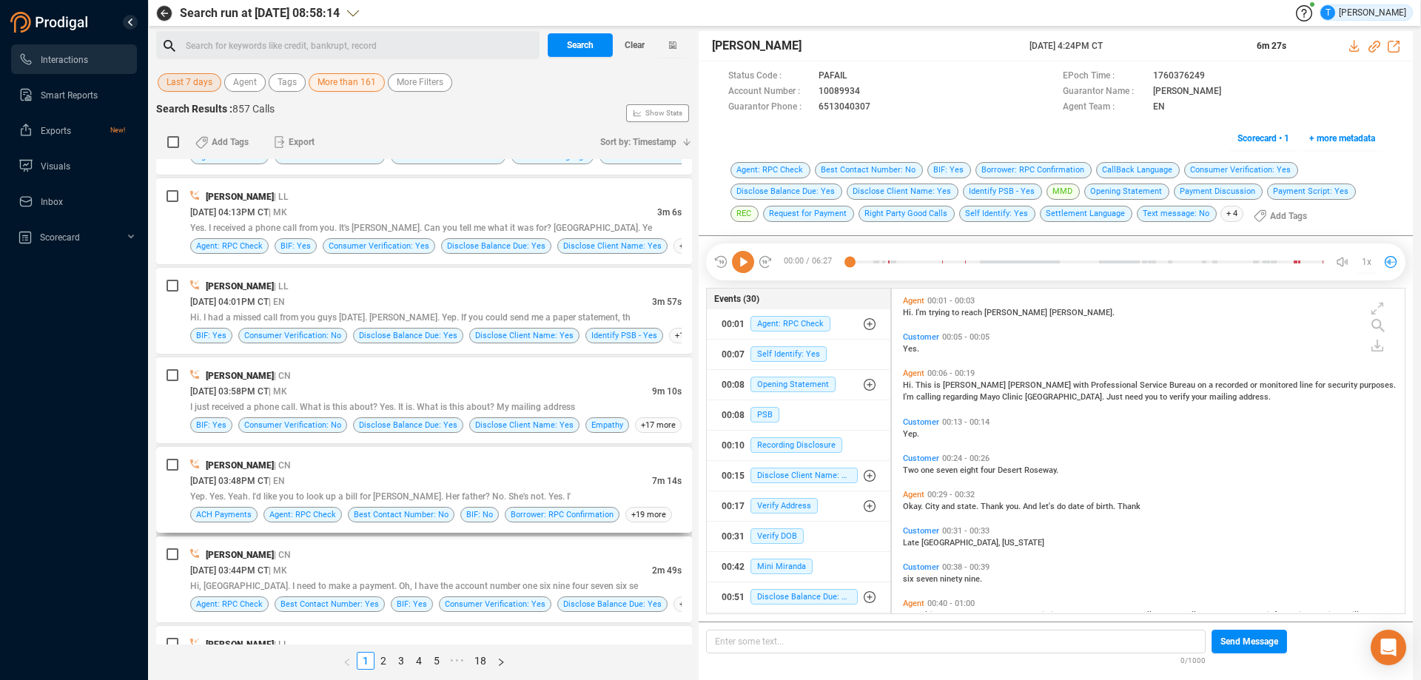
click at [559, 478] on div "[DATE] 03:48PM CT | EN" at bounding box center [421, 481] width 462 height 16
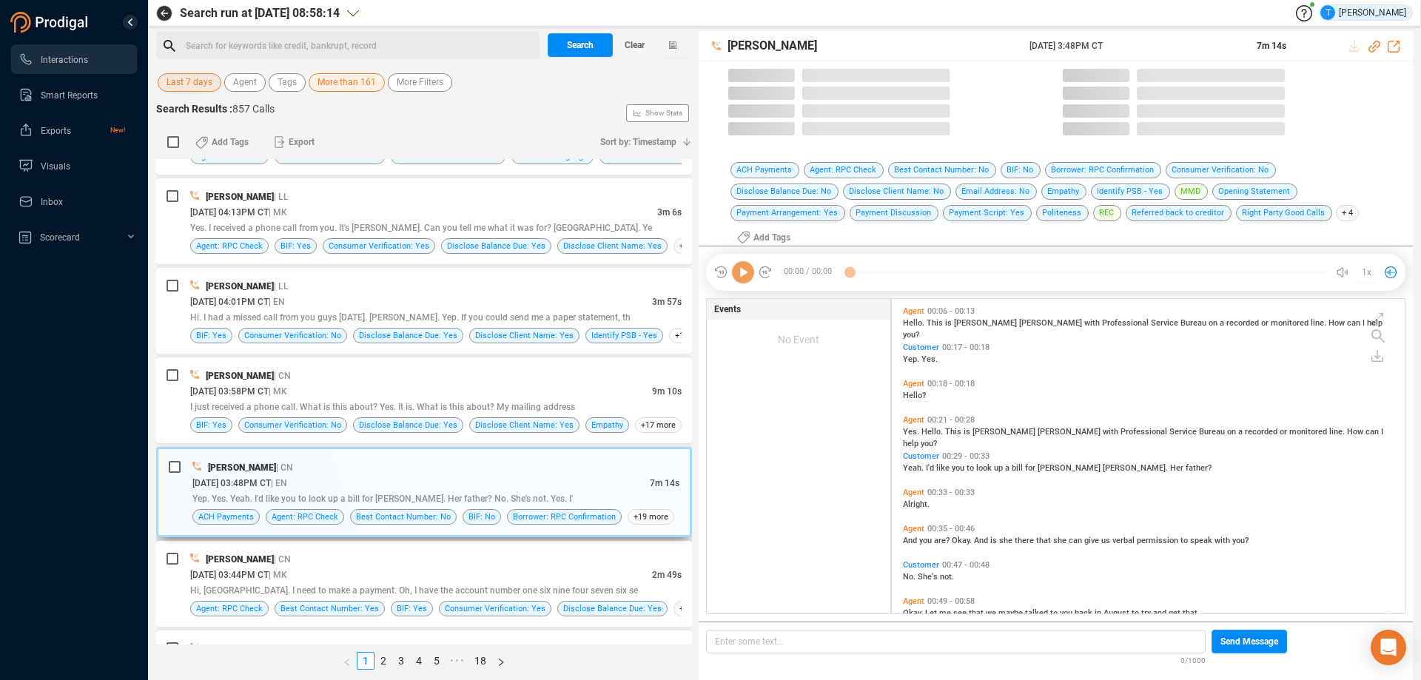
scroll to position [321, 505]
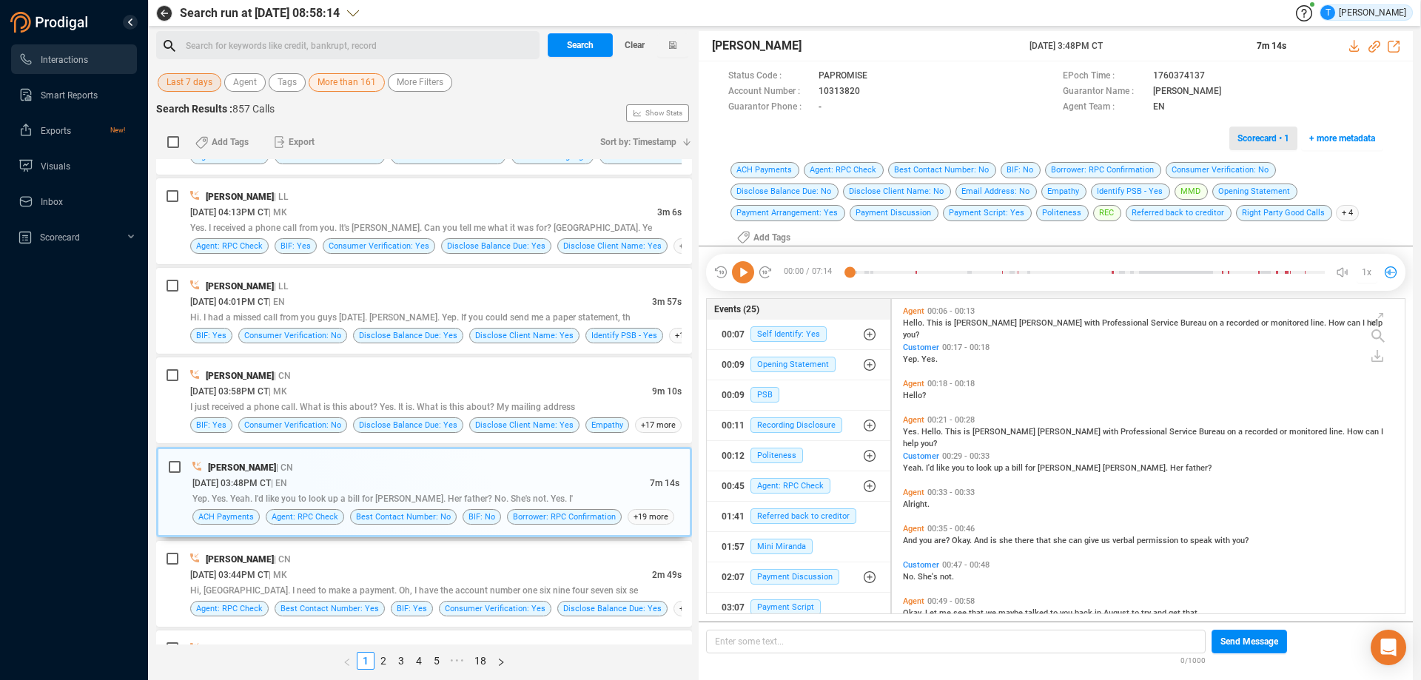
click at [1258, 141] on span "Scorecard • 1" at bounding box center [1263, 139] width 52 height 24
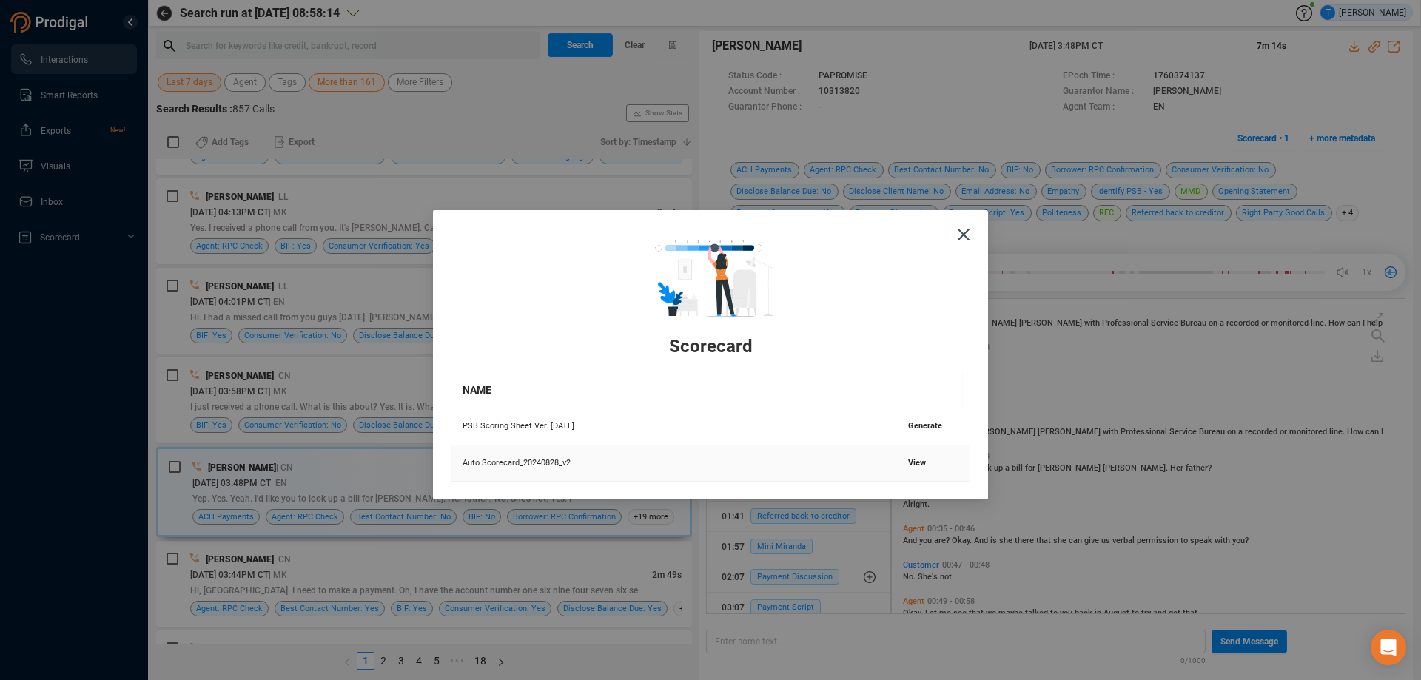
click at [910, 457] on td "View" at bounding box center [933, 463] width 74 height 37
click at [909, 462] on span "View" at bounding box center [917, 463] width 18 height 10
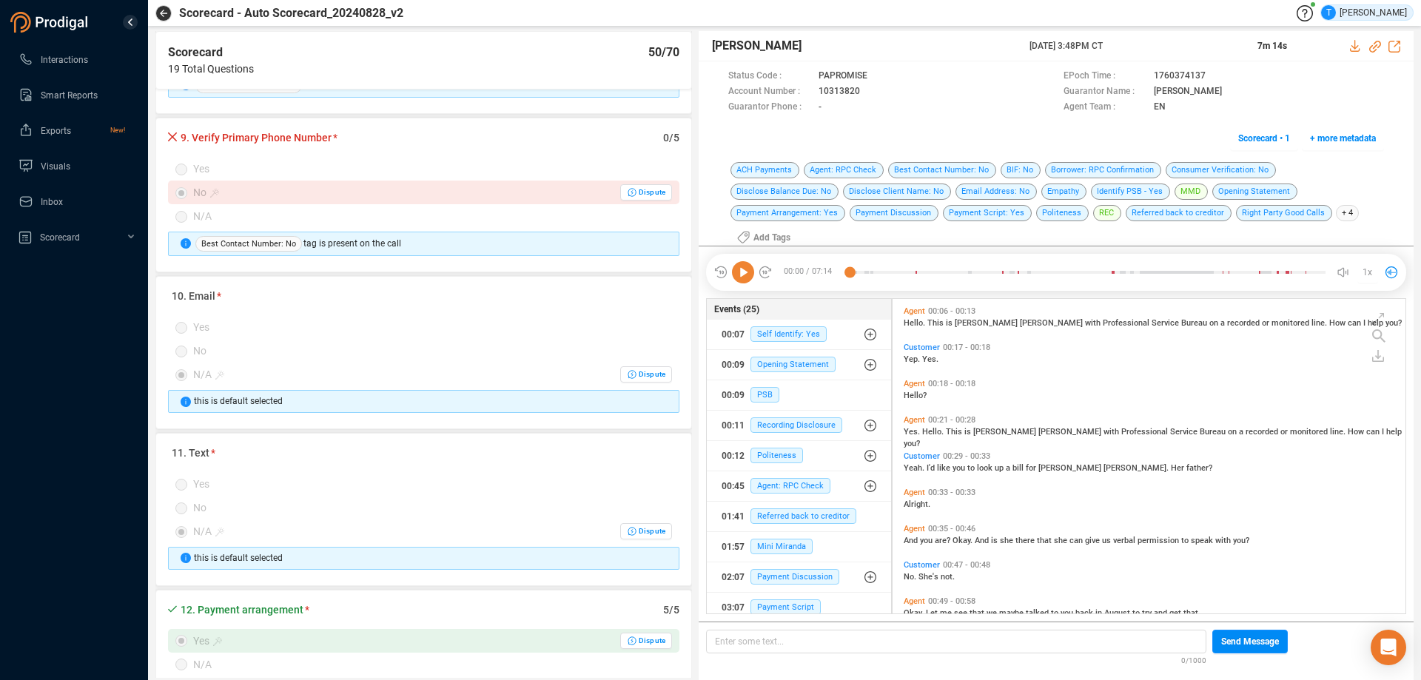
scroll to position [1036, 0]
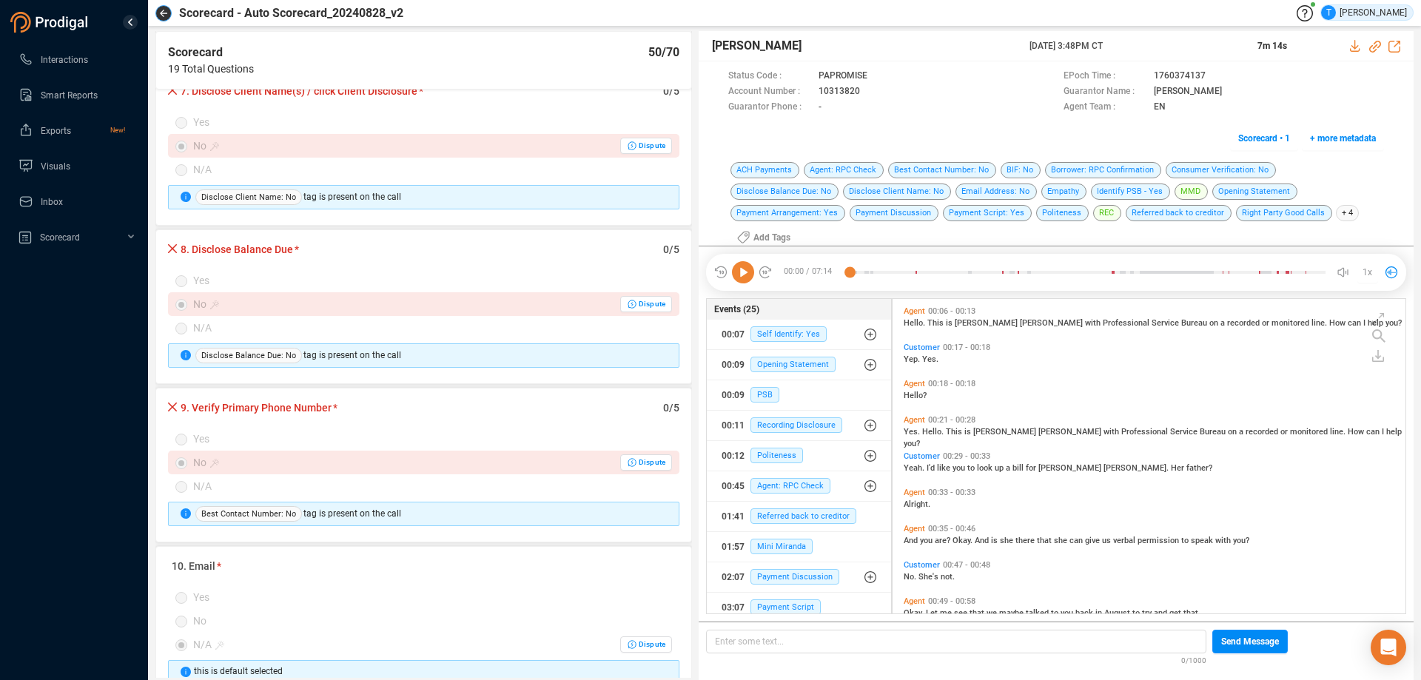
click at [167, 12] on button "button" at bounding box center [163, 13] width 16 height 16
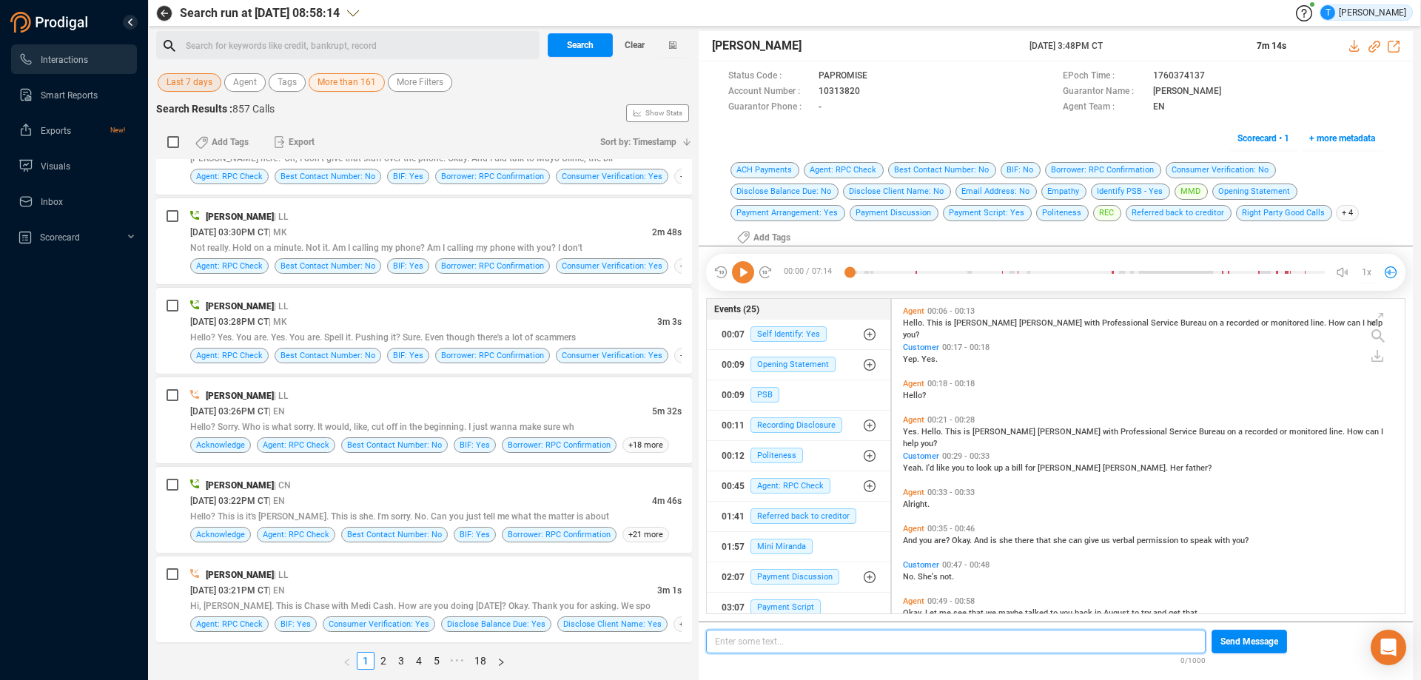
scroll to position [3996, 0]
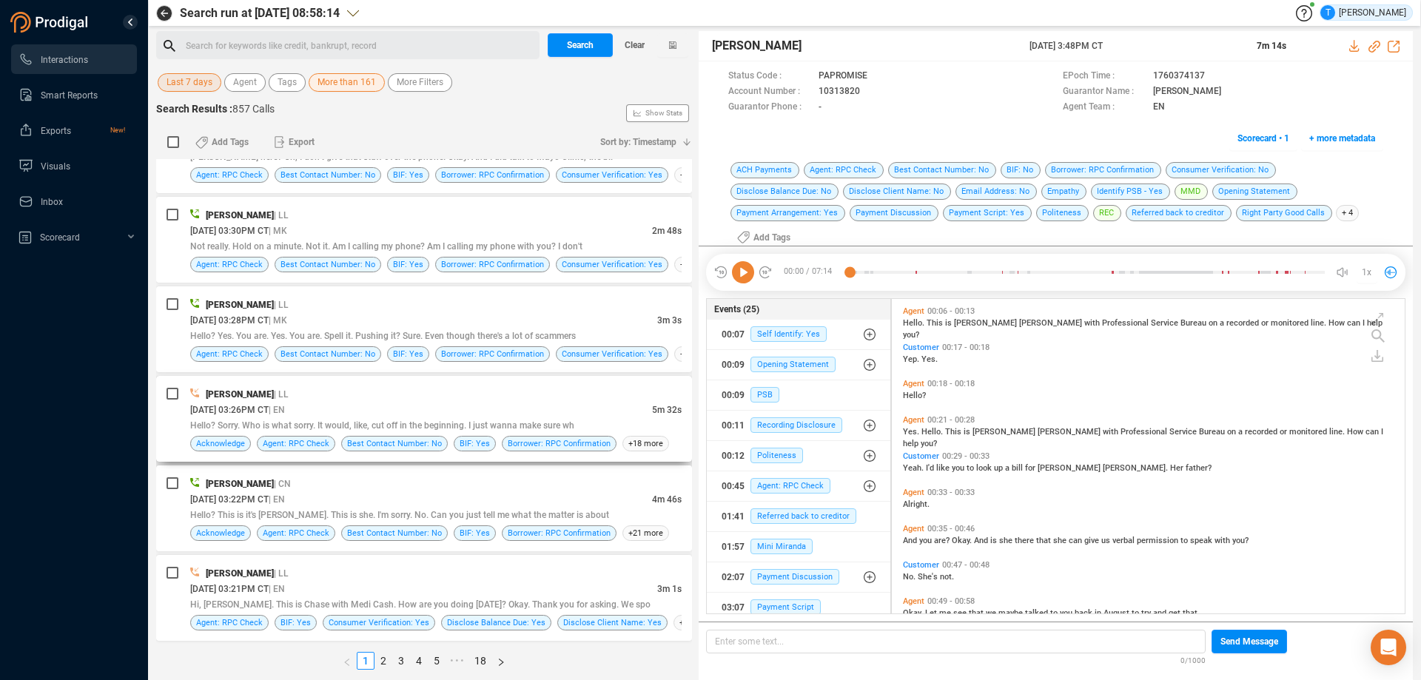
click at [551, 411] on div "[DATE] 03:26PM CT | EN" at bounding box center [421, 410] width 462 height 16
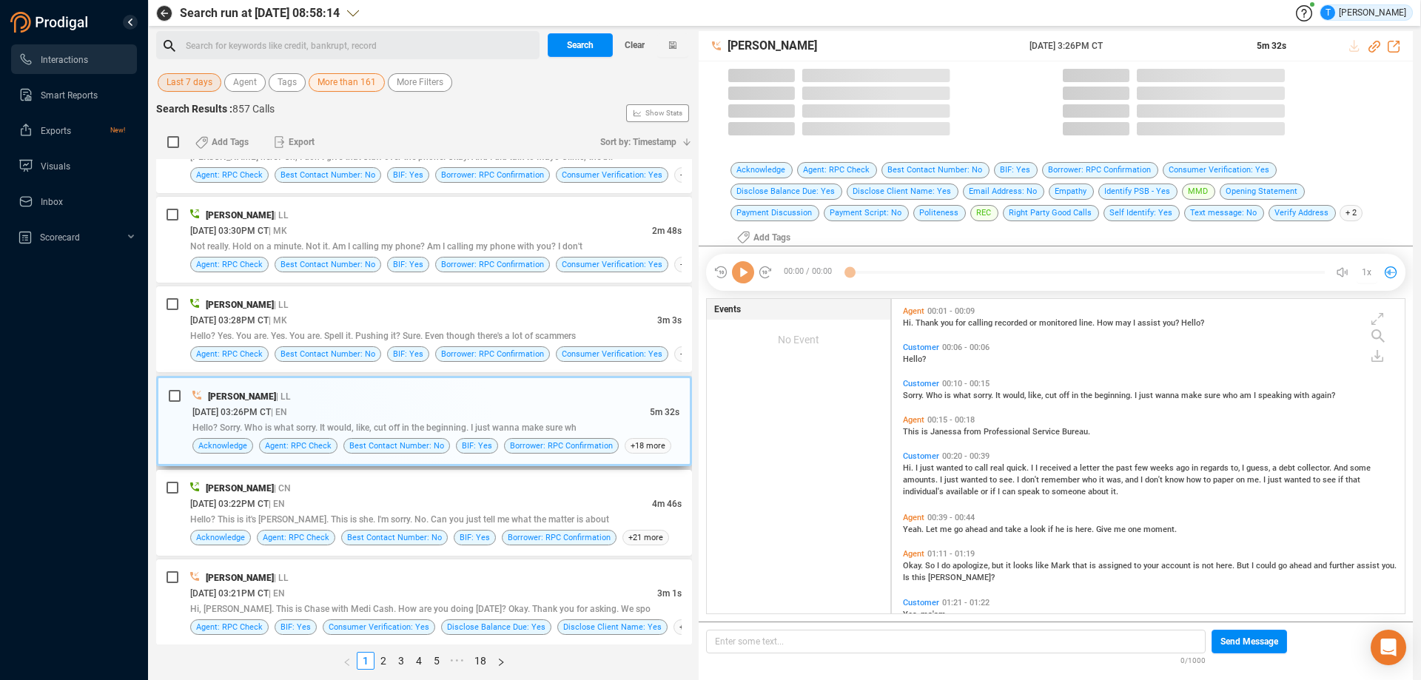
scroll to position [321, 505]
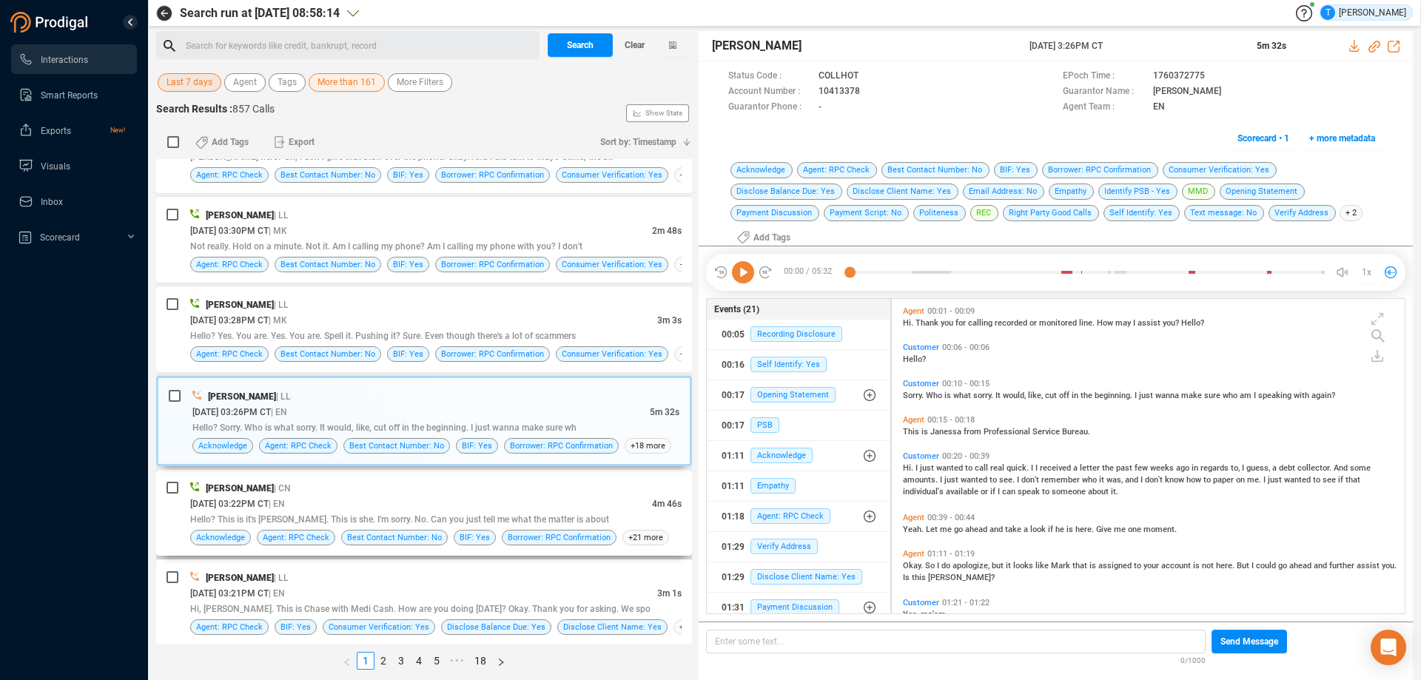
click at [572, 492] on div "[PERSON_NAME] | CN" at bounding box center [435, 488] width 491 height 16
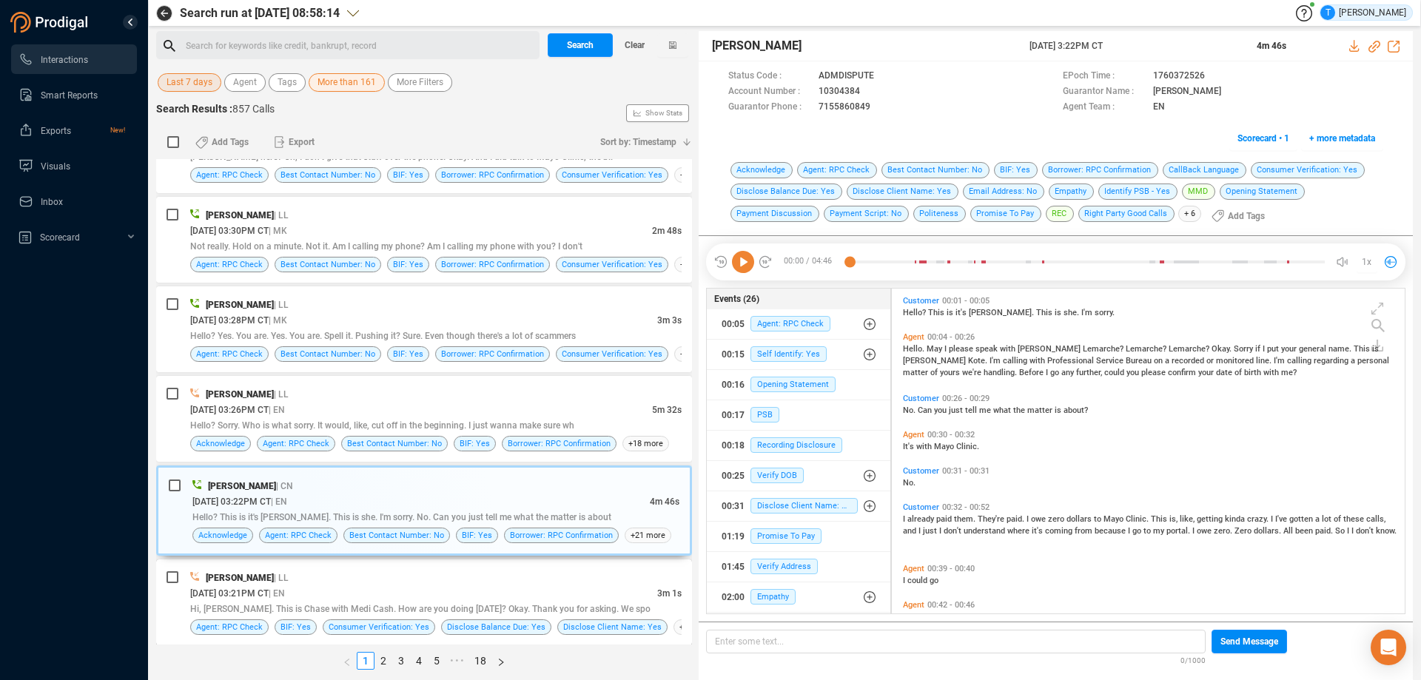
scroll to position [3996, 0]
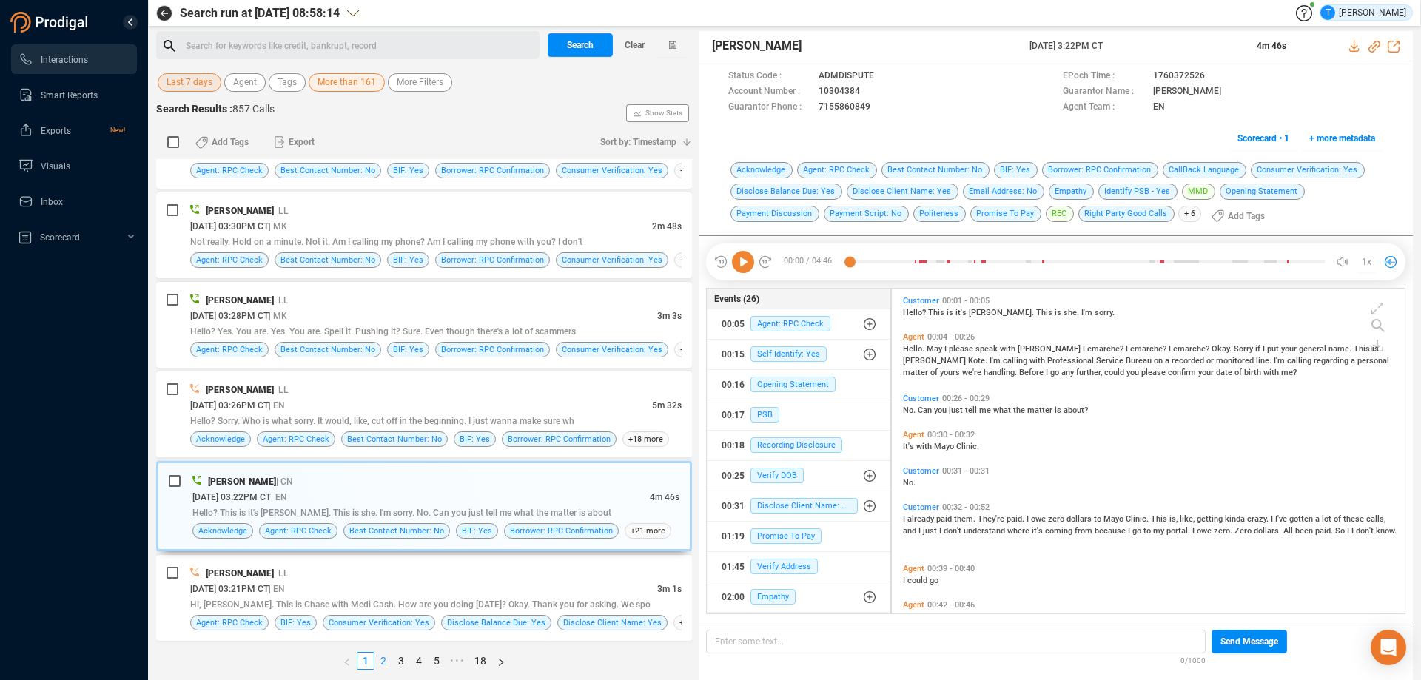
click at [385, 660] on link "2" at bounding box center [383, 661] width 16 height 16
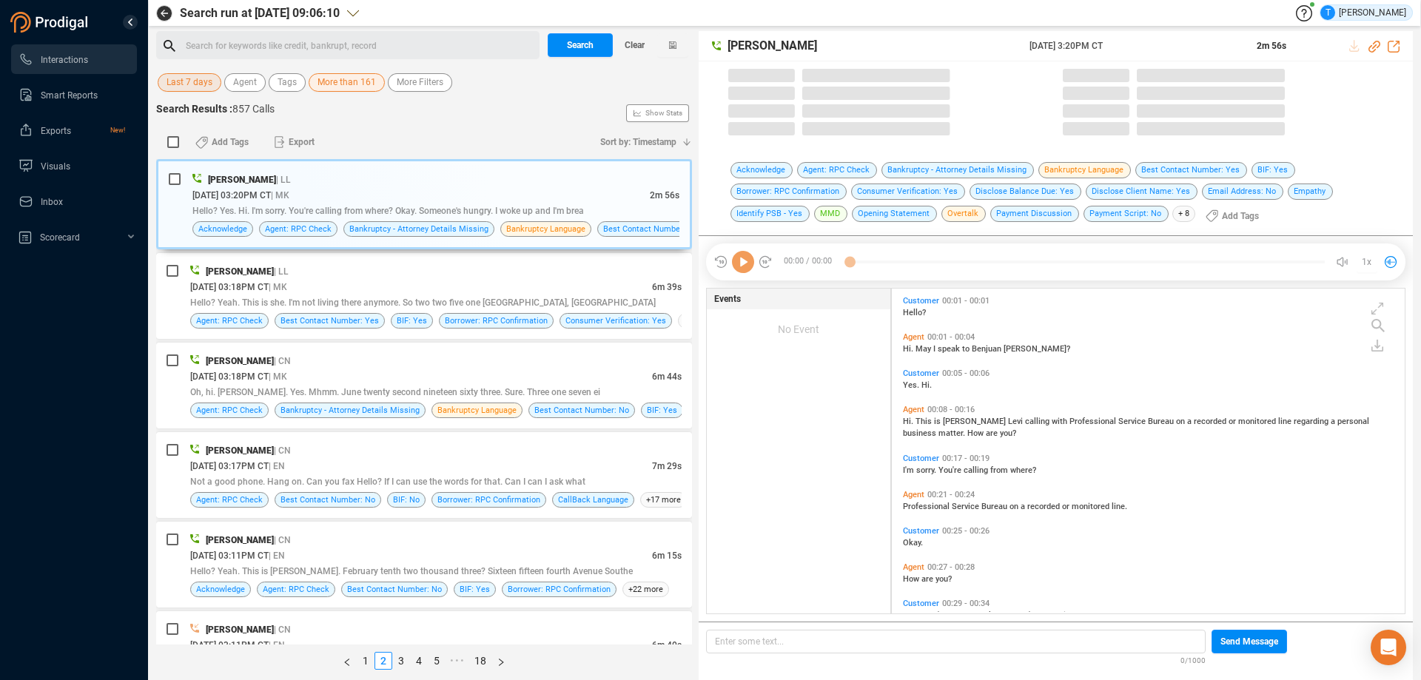
scroll to position [321, 505]
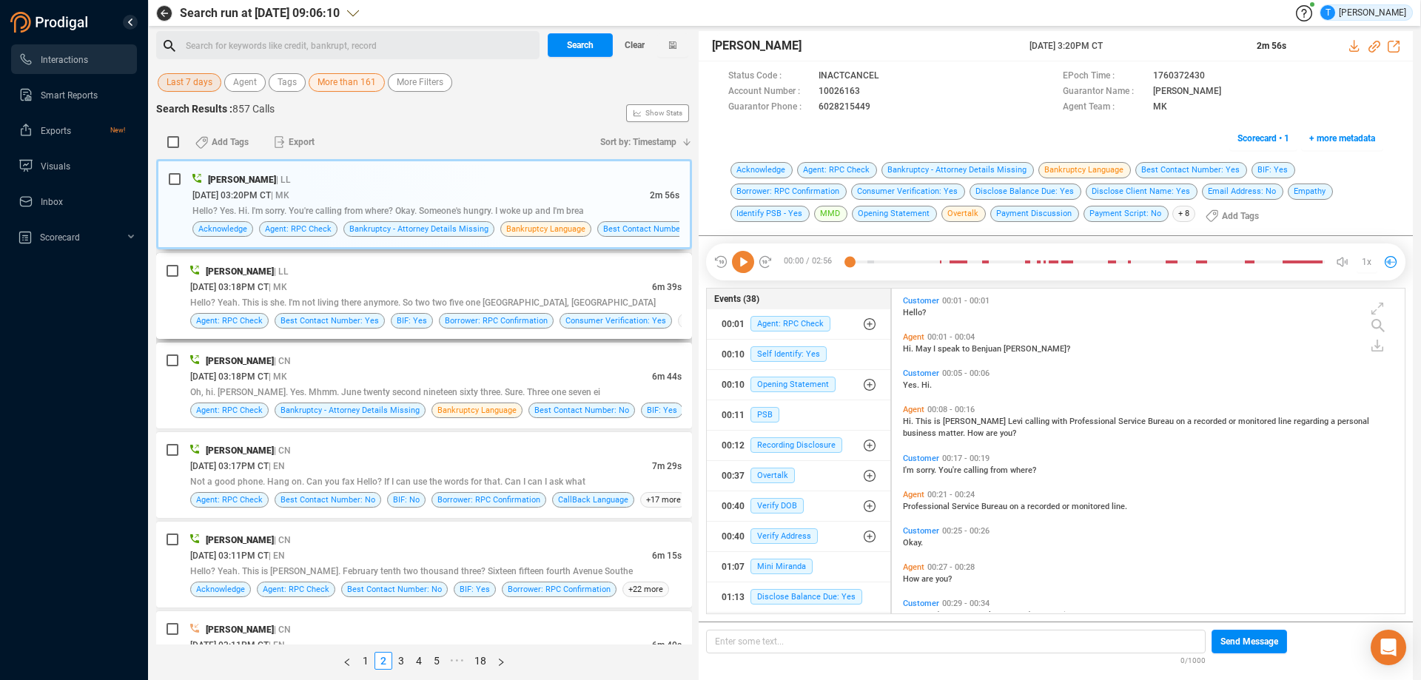
click at [591, 282] on div "[DATE] 03:18PM CT | MK" at bounding box center [421, 287] width 462 height 16
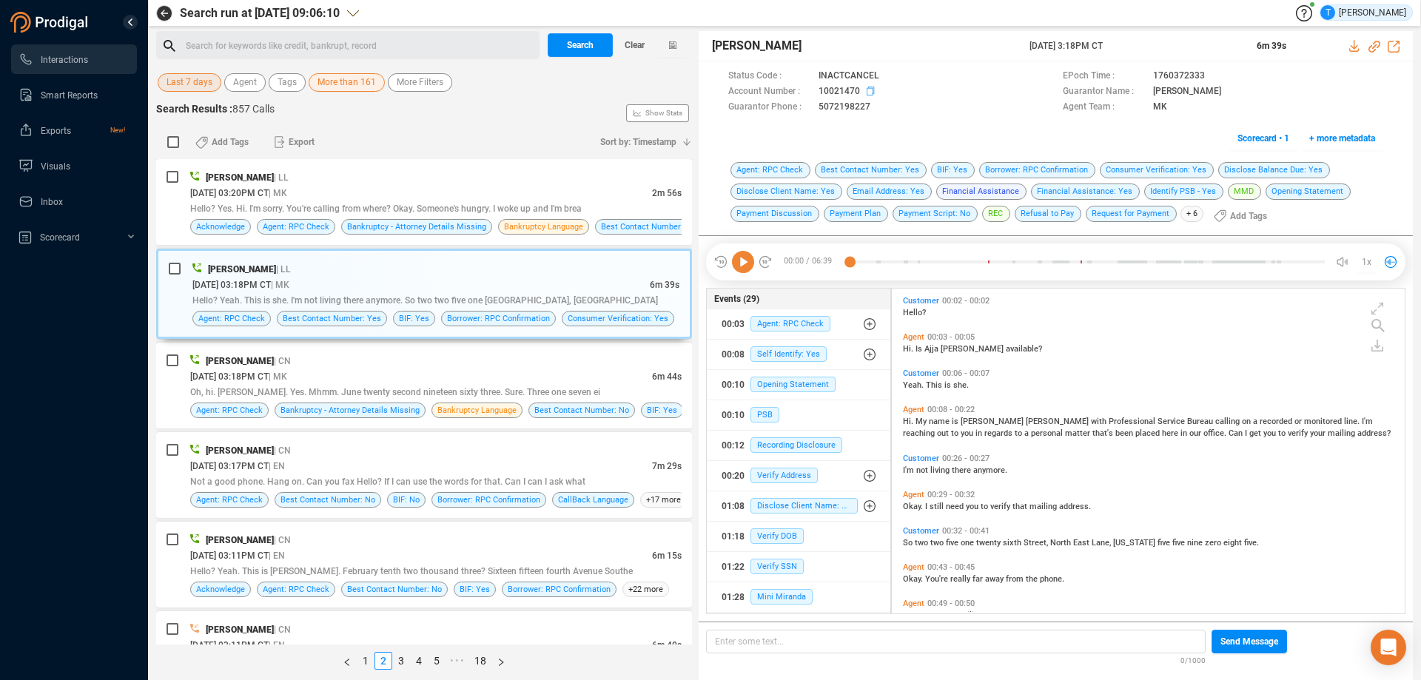
click at [868, 90] on icon at bounding box center [873, 93] width 12 height 12
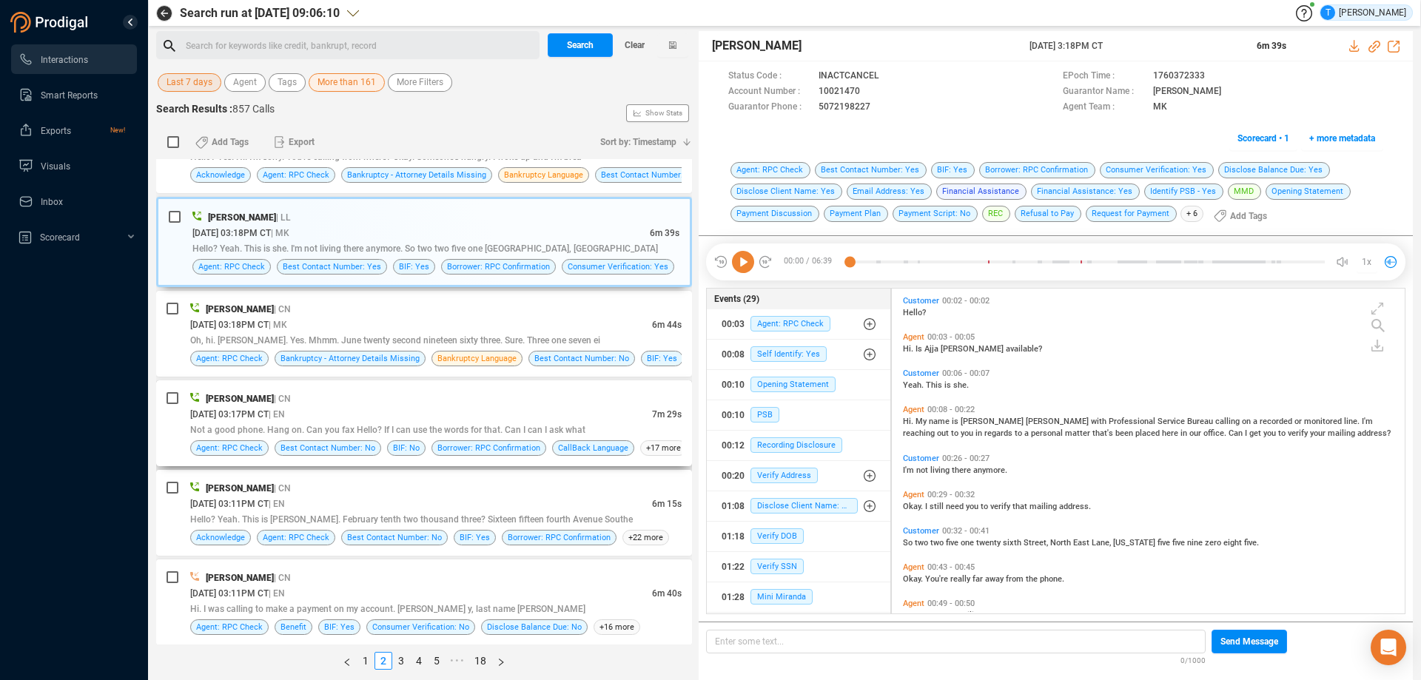
scroll to position [74, 0]
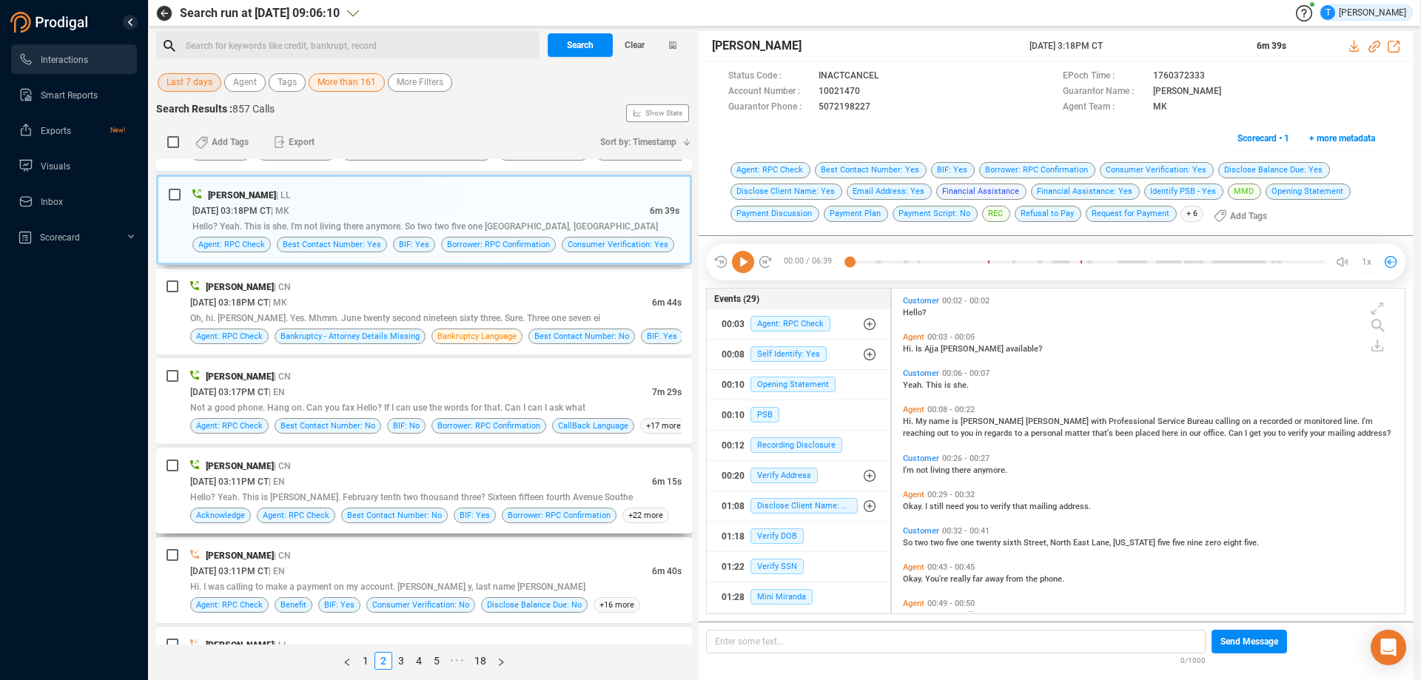
click at [579, 474] on div "[DATE] 03:11PM CT | EN" at bounding box center [421, 482] width 462 height 16
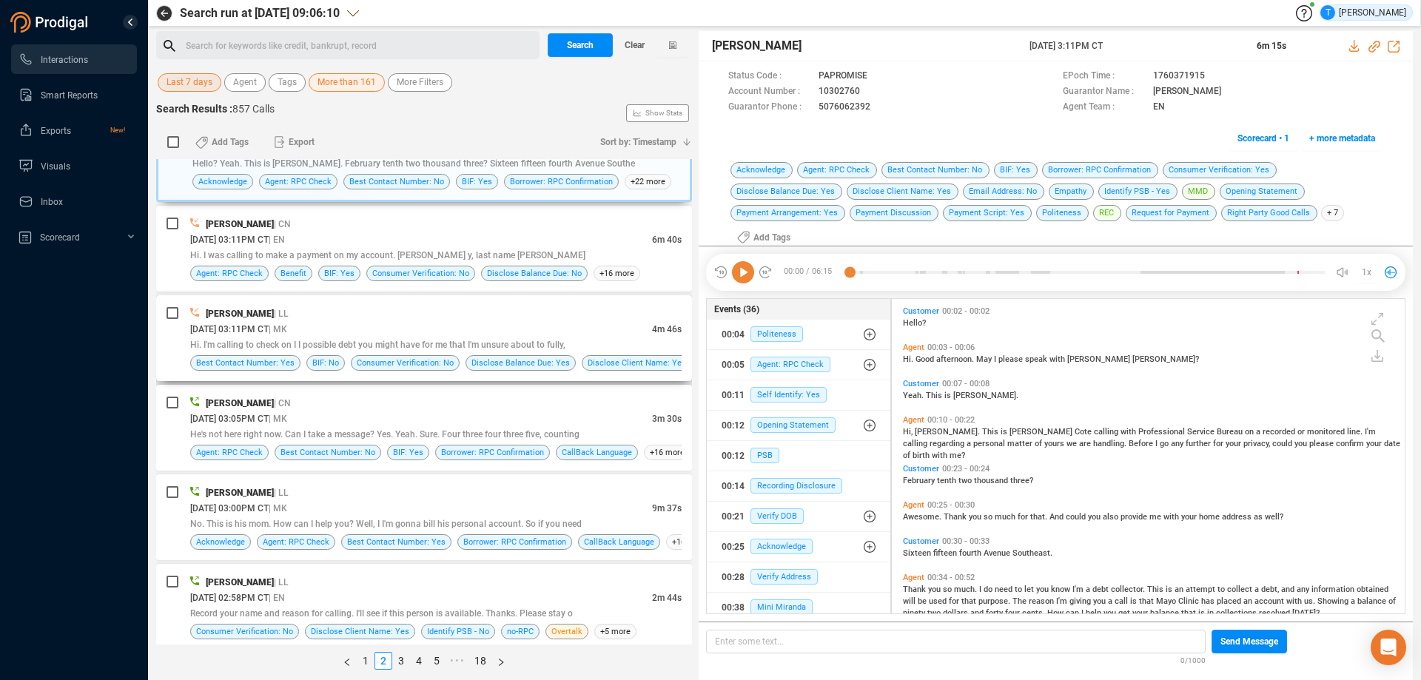
scroll to position [444, 0]
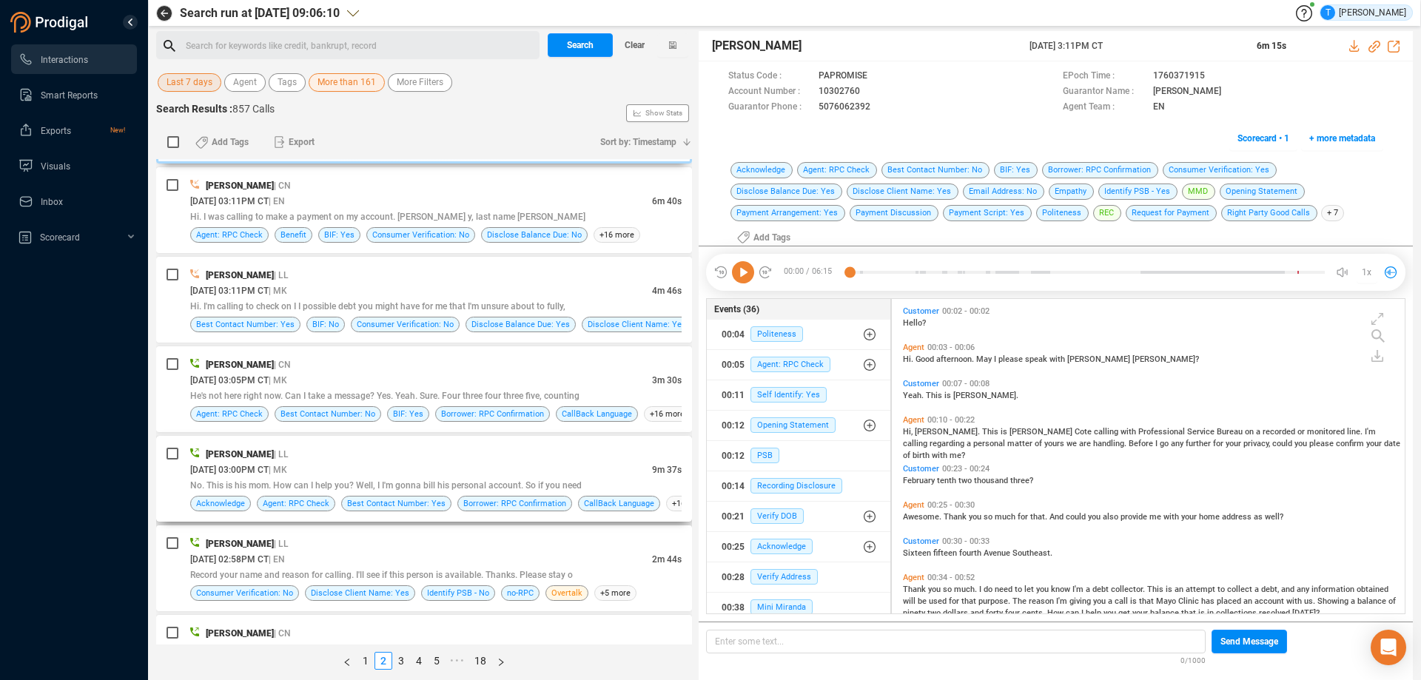
click at [583, 461] on div "[PERSON_NAME] | LL" at bounding box center [435, 454] width 491 height 16
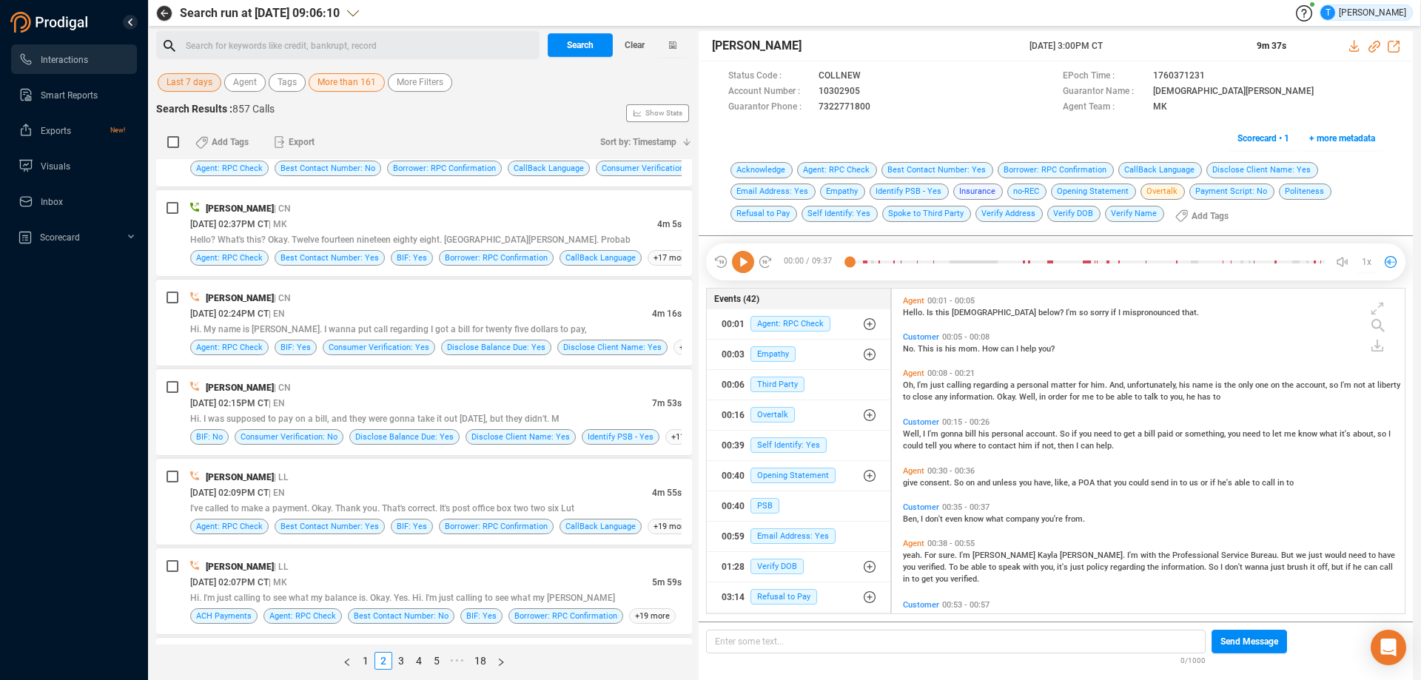
scroll to position [1480, 0]
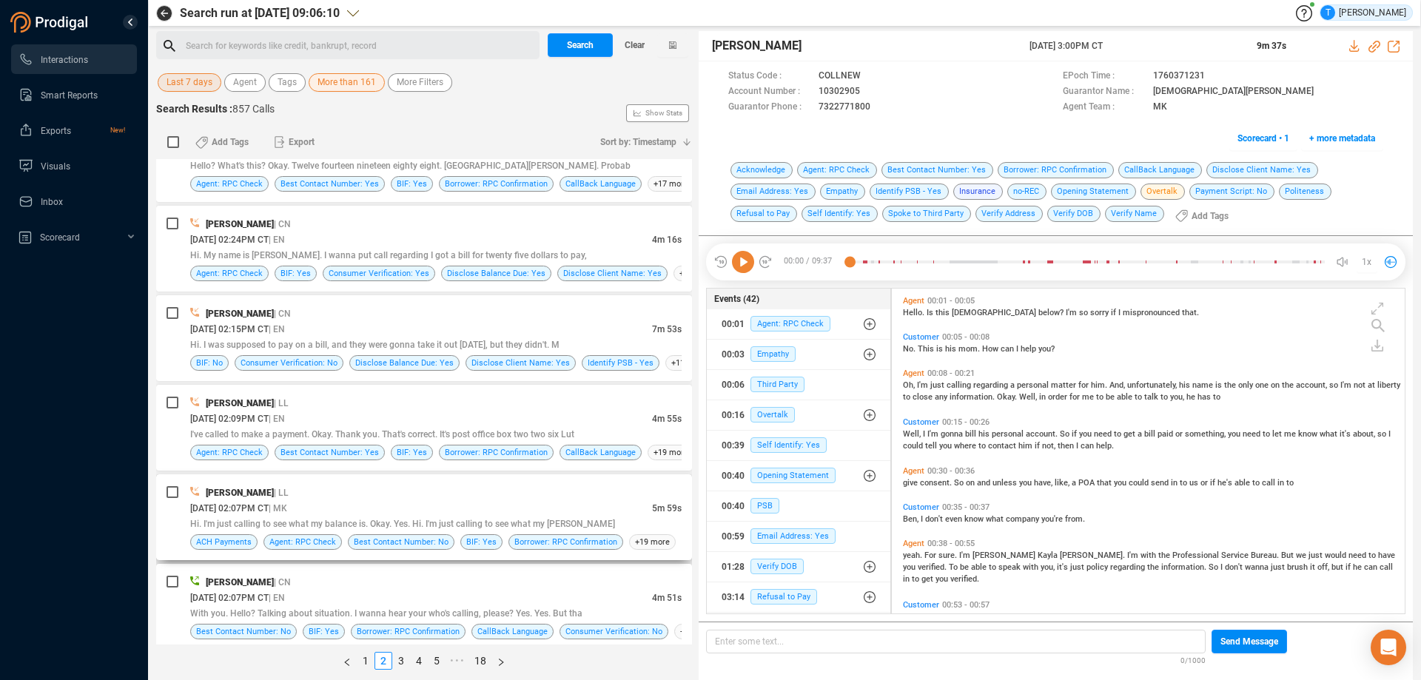
click at [508, 491] on div "[PERSON_NAME] | LL" at bounding box center [435, 493] width 491 height 16
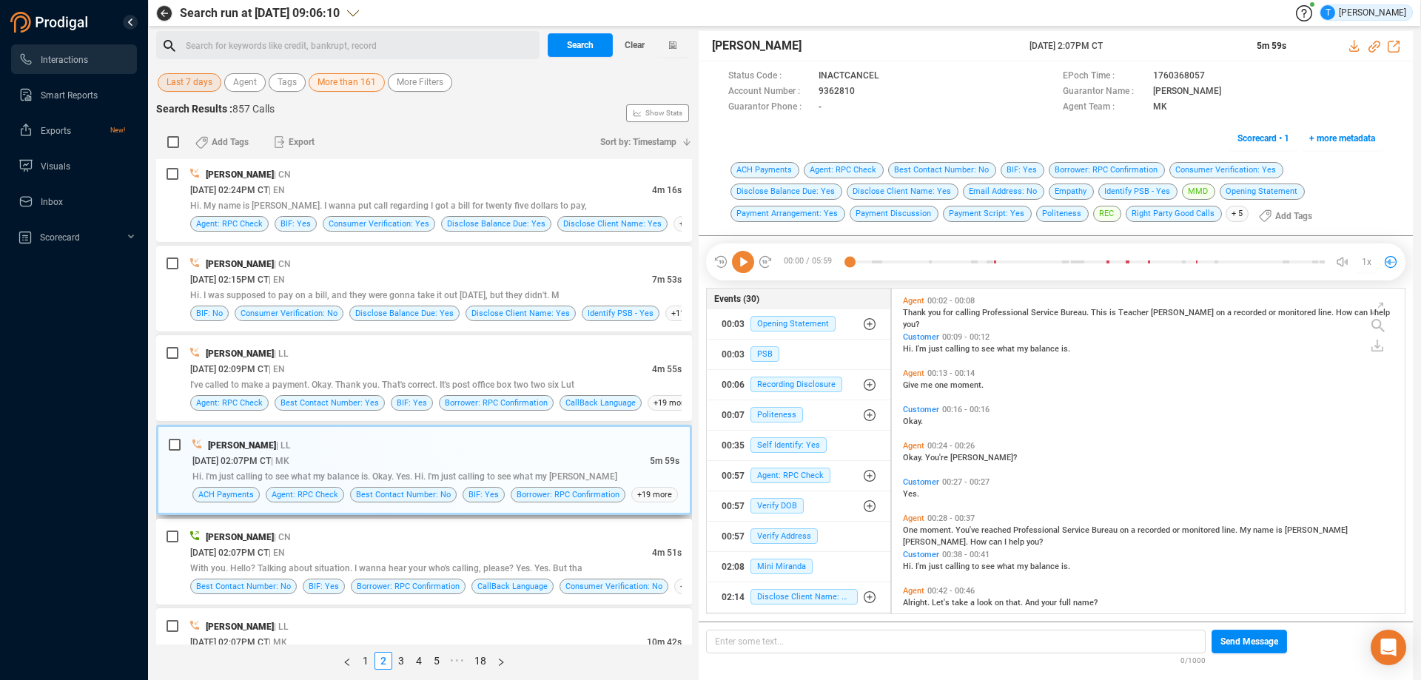
scroll to position [1550, 0]
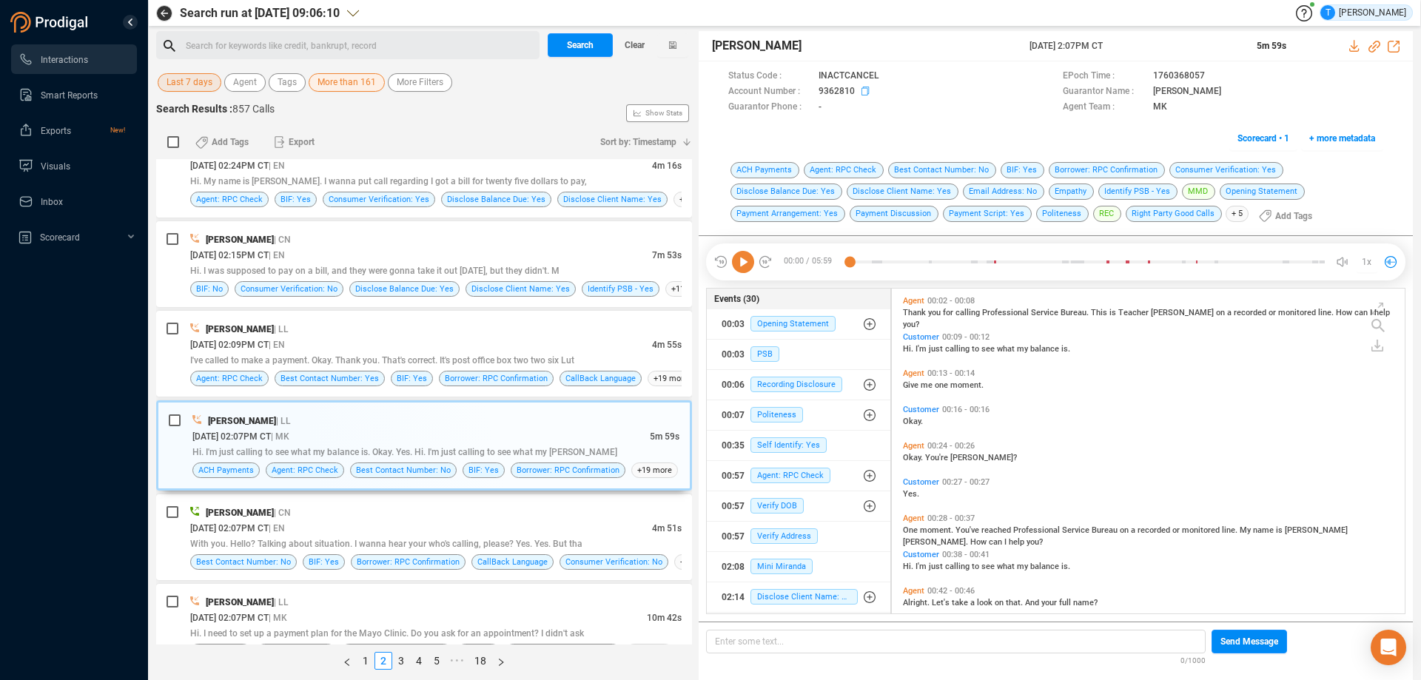
click at [863, 92] on icon at bounding box center [867, 93] width 12 height 12
click at [1257, 134] on span "Scorecard • 1" at bounding box center [1263, 139] width 52 height 24
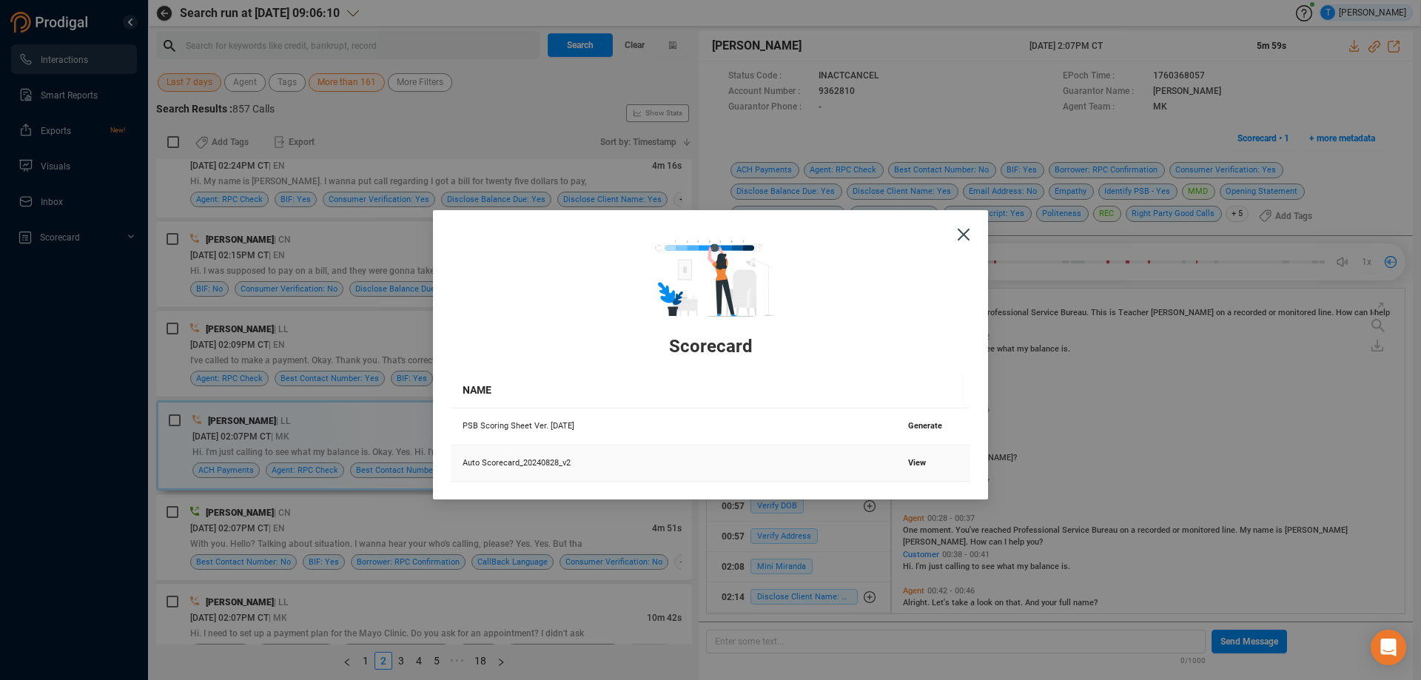
click at [912, 459] on span "View" at bounding box center [917, 463] width 18 height 10
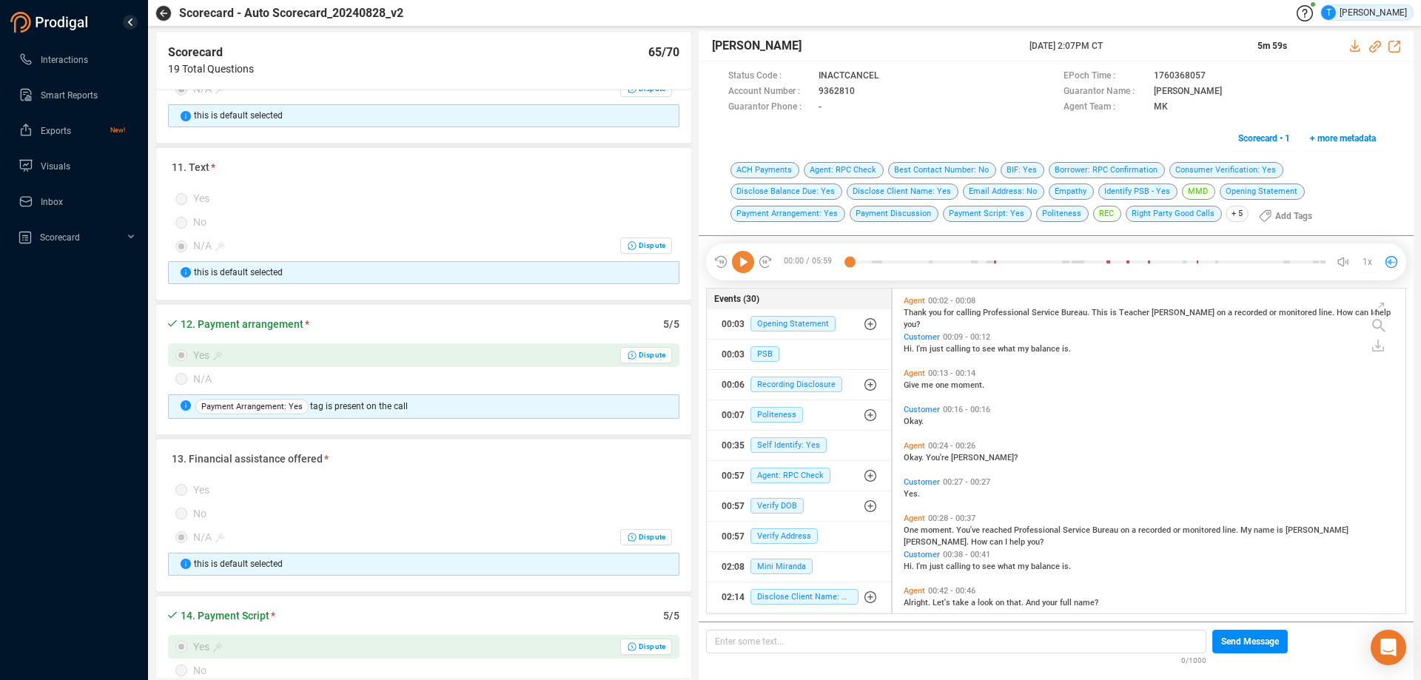
scroll to position [1554, 0]
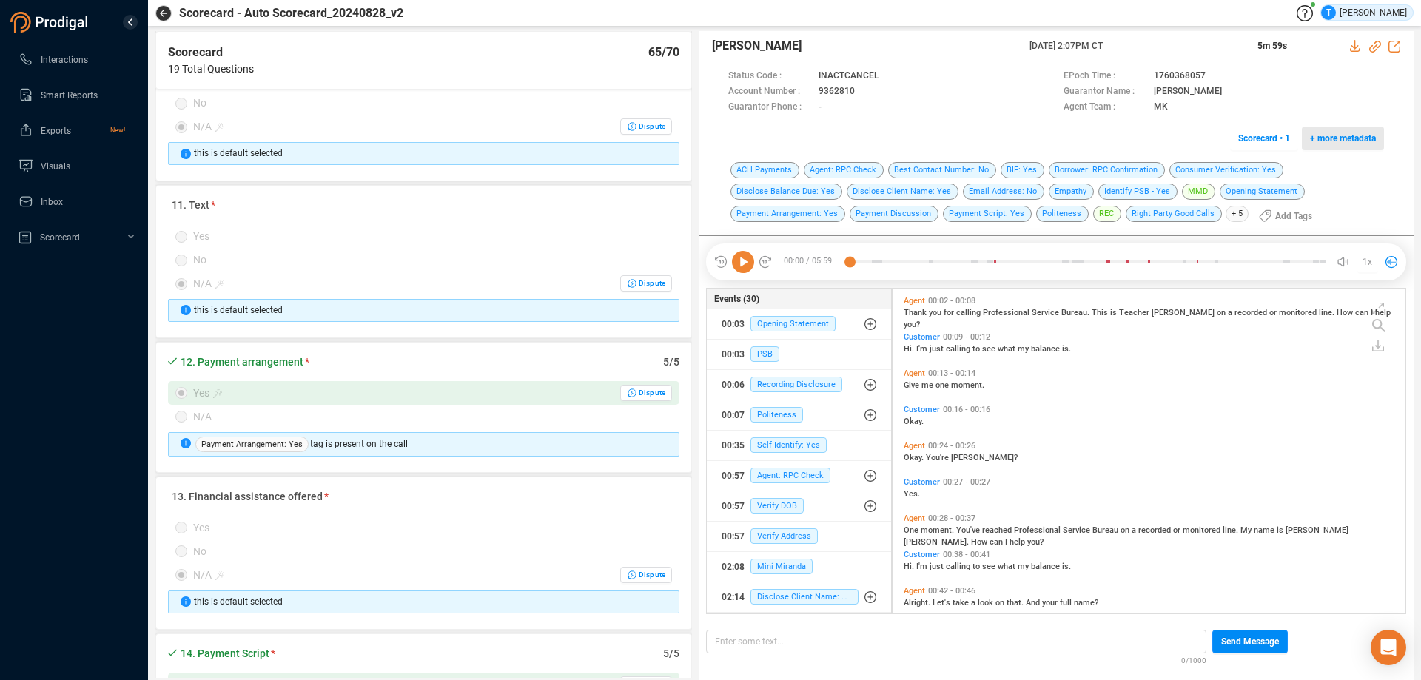
click at [1333, 134] on span "+ more metadata" at bounding box center [1343, 139] width 66 height 24
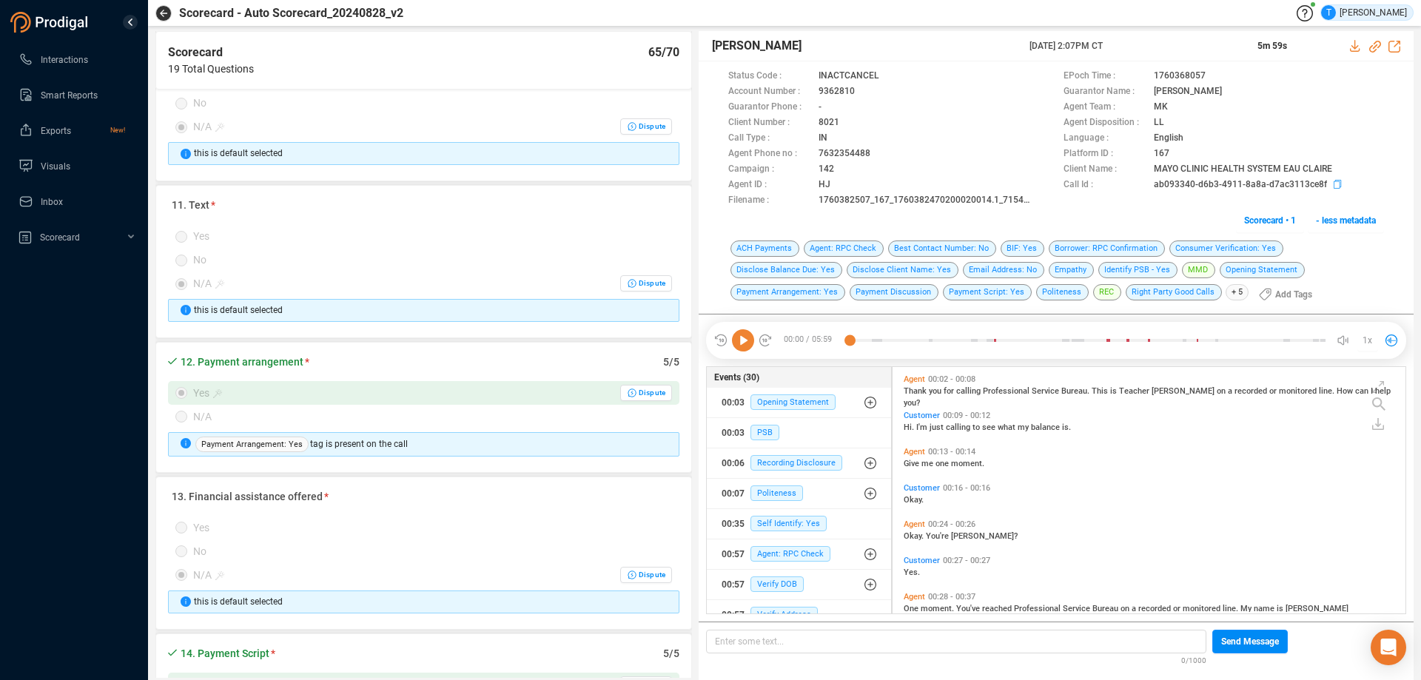
click at [1333, 185] on icon at bounding box center [1339, 186] width 12 height 12
